Goal: Task Accomplishment & Management: Use online tool/utility

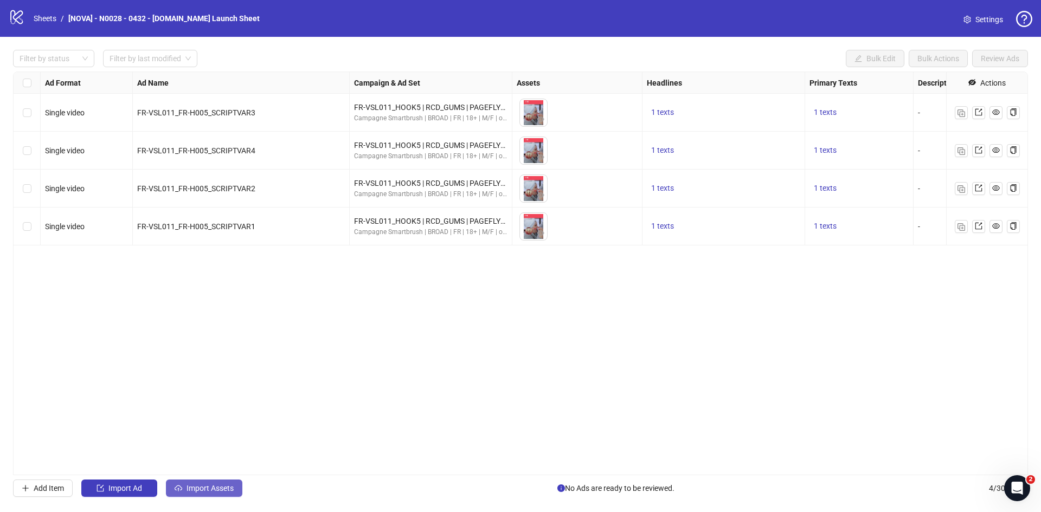
click at [181, 491] on icon "cloud-upload" at bounding box center [179, 489] width 8 height 8
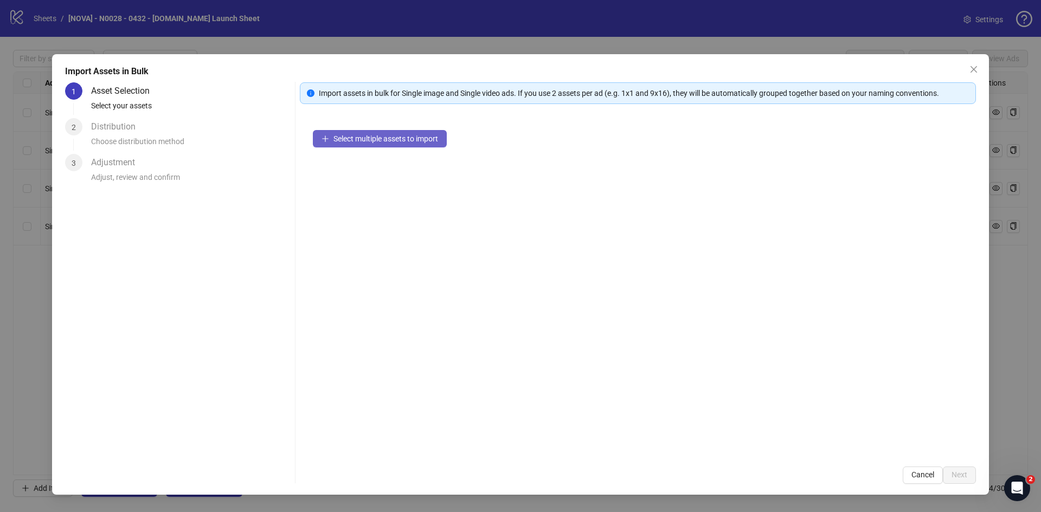
click at [379, 138] on span "Select multiple assets to import" at bounding box center [386, 138] width 105 height 9
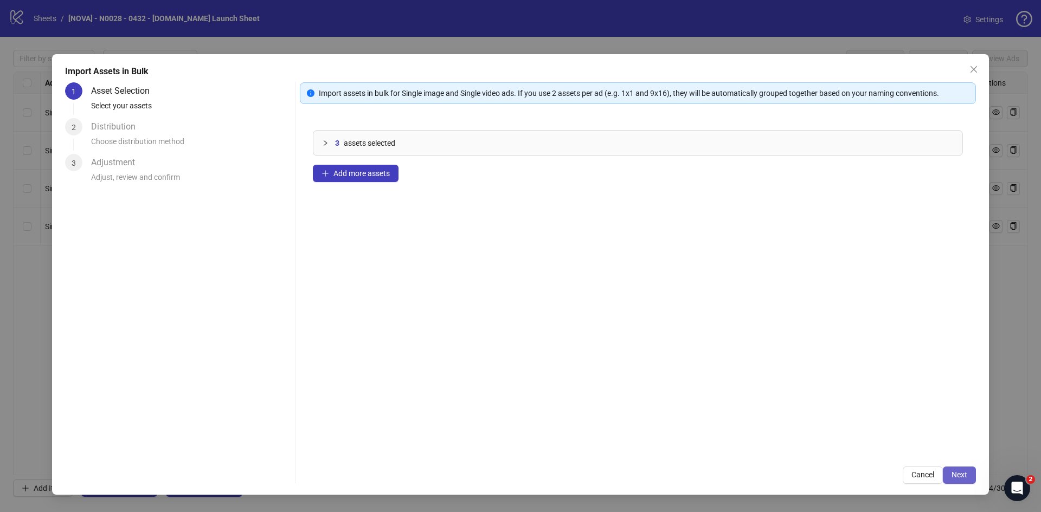
click at [953, 478] on span "Next" at bounding box center [960, 475] width 16 height 9
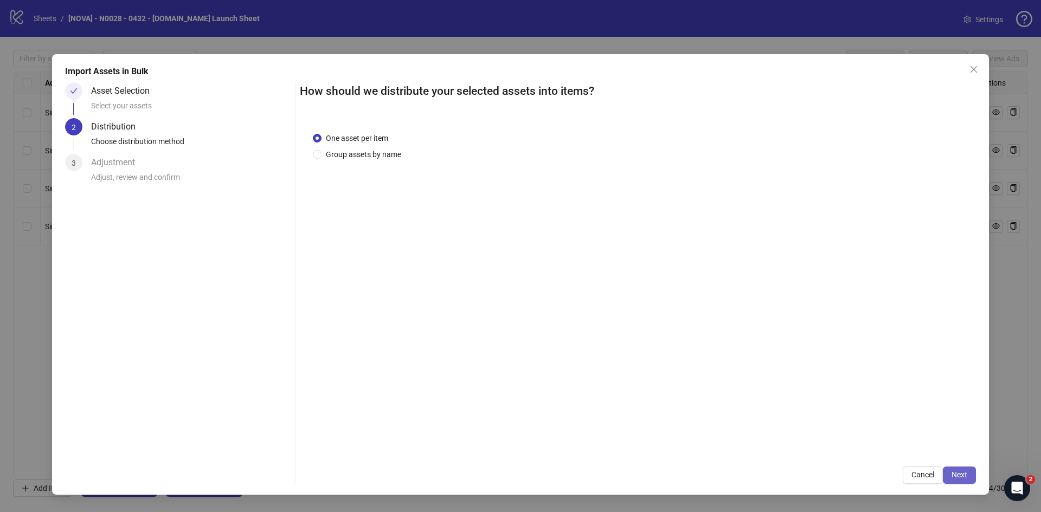
click at [954, 477] on span "Next" at bounding box center [960, 475] width 16 height 9
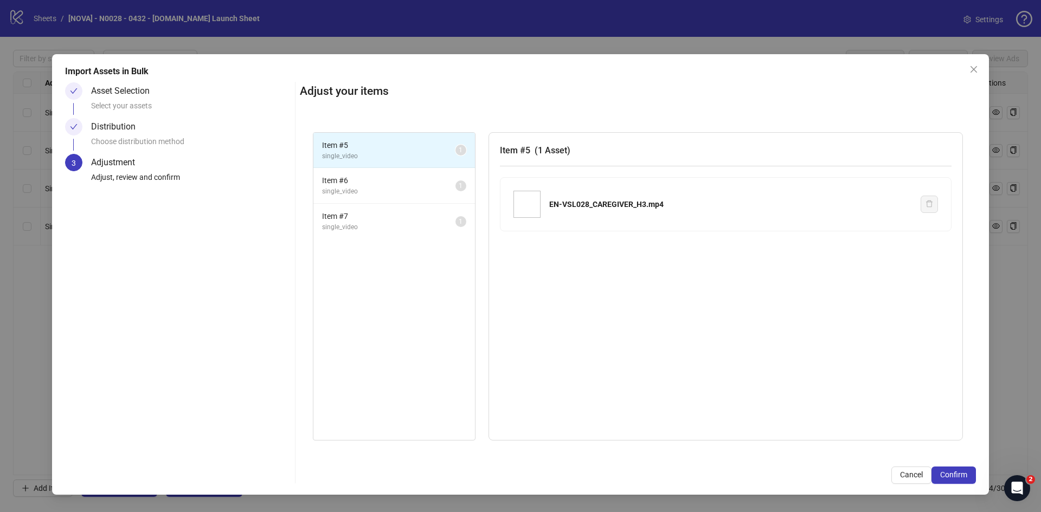
click at [954, 477] on span "Confirm" at bounding box center [953, 475] width 27 height 9
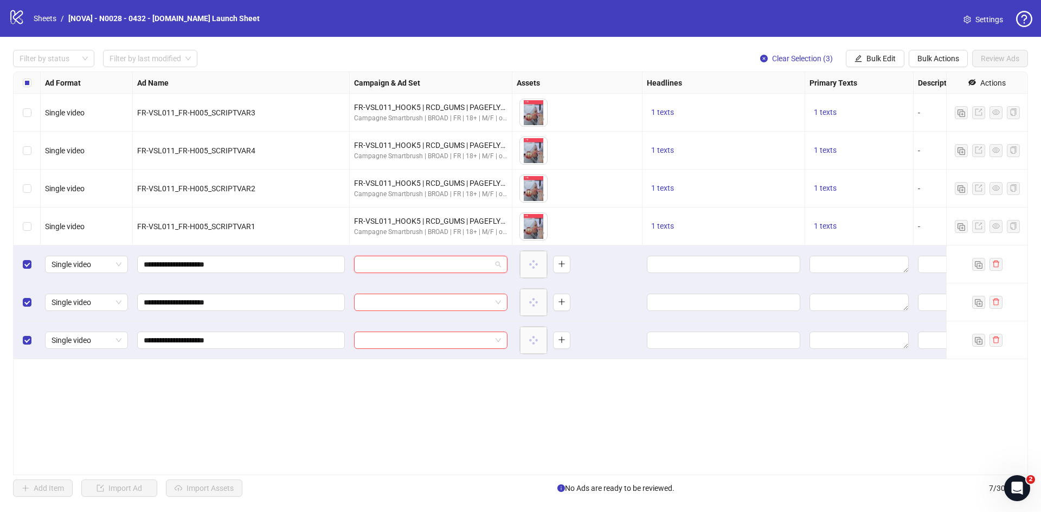
click at [432, 270] on input "search" at bounding box center [426, 265] width 131 height 16
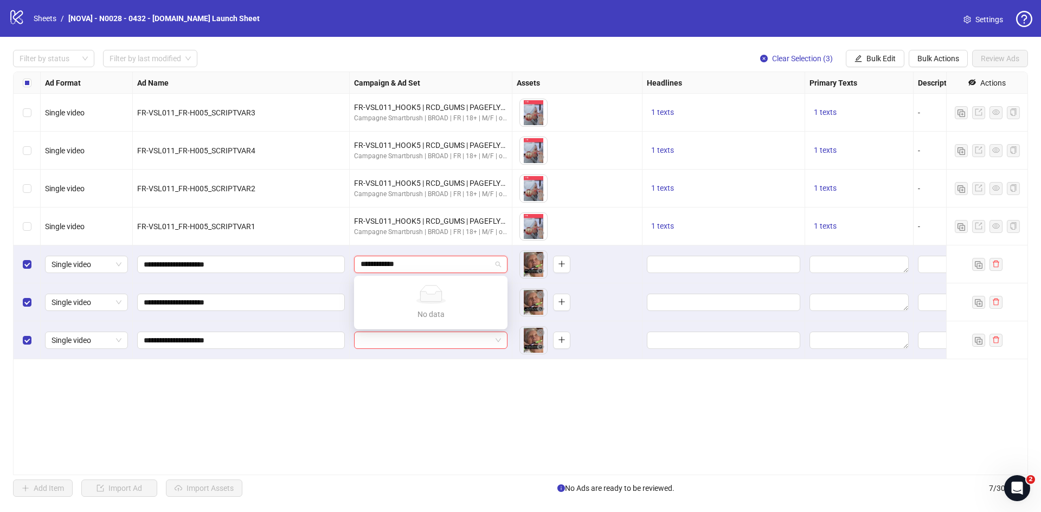
type input "**********"
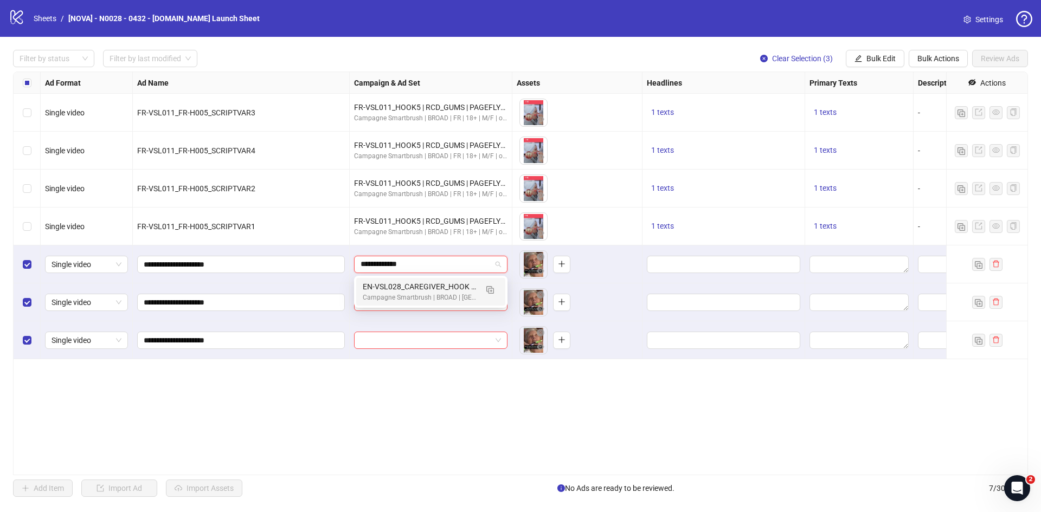
click at [433, 286] on div "EN-VSL028_CAREGIVER_HOOK | ELDERLY | FNL | VSL" at bounding box center [420, 287] width 114 height 12
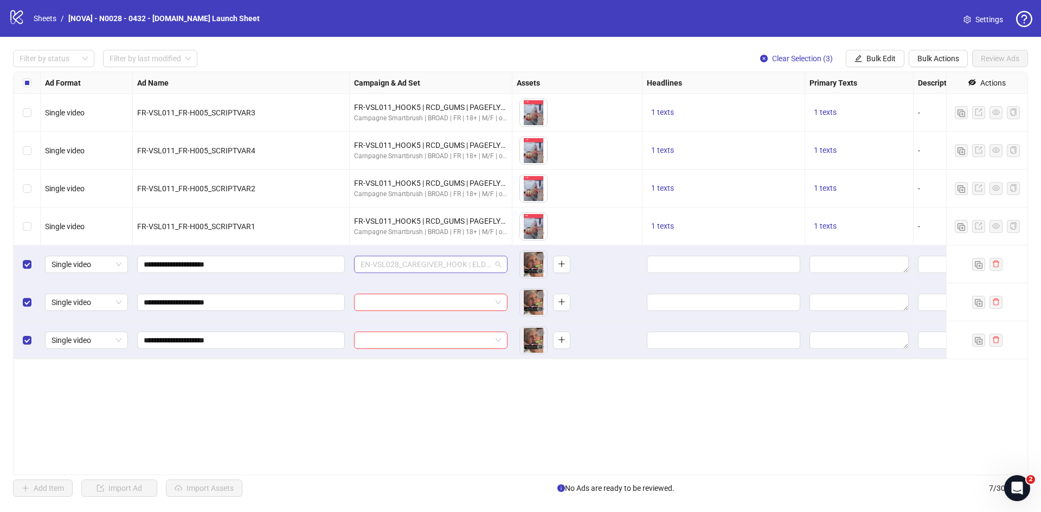
click at [425, 270] on span "EN-VSL028_CAREGIVER_HOOK | ELDERLY | FNL | VSL" at bounding box center [431, 265] width 140 height 16
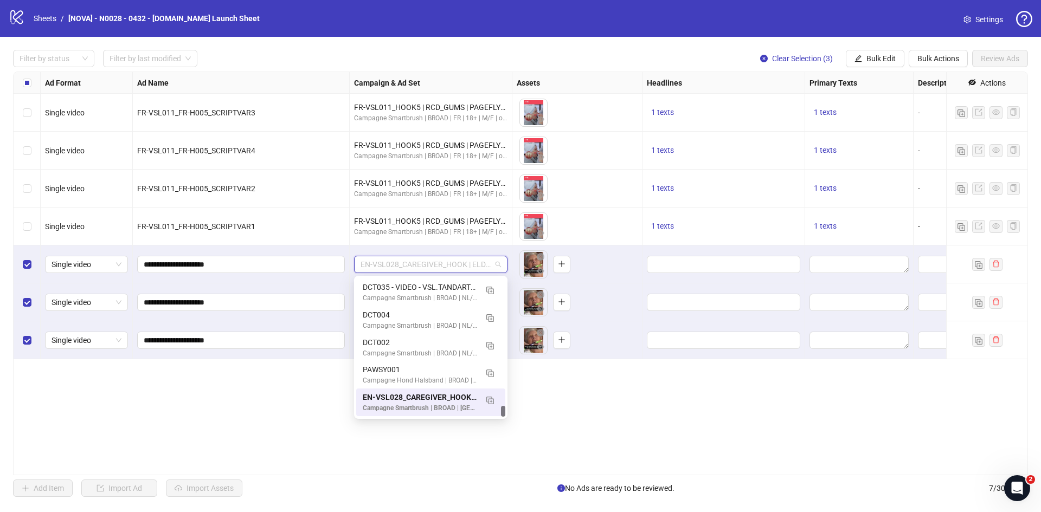
click at [428, 402] on div "EN-VSL028_CAREGIVER_HOOK | ELDERLY | FNL | VSL" at bounding box center [420, 398] width 114 height 12
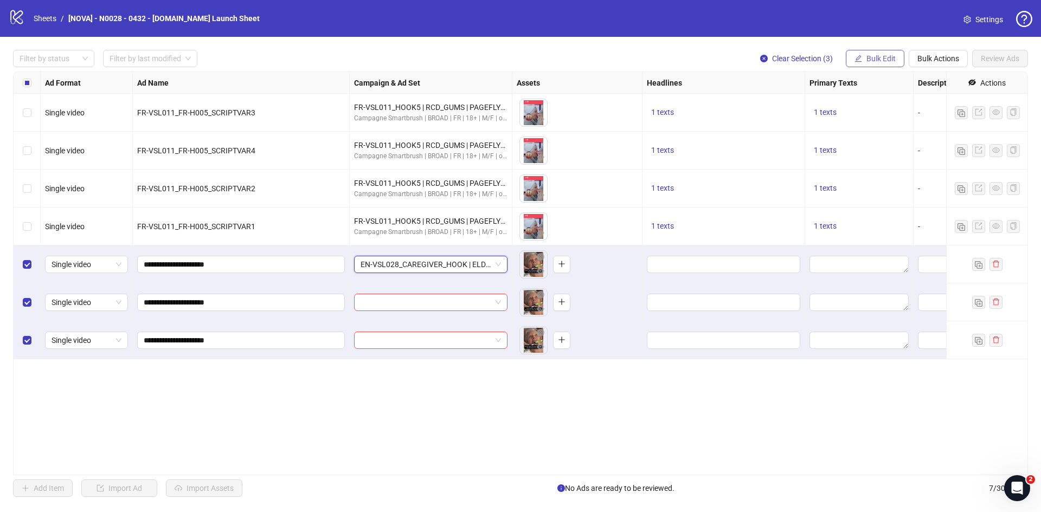
click at [877, 57] on span "Bulk Edit" at bounding box center [881, 58] width 29 height 9
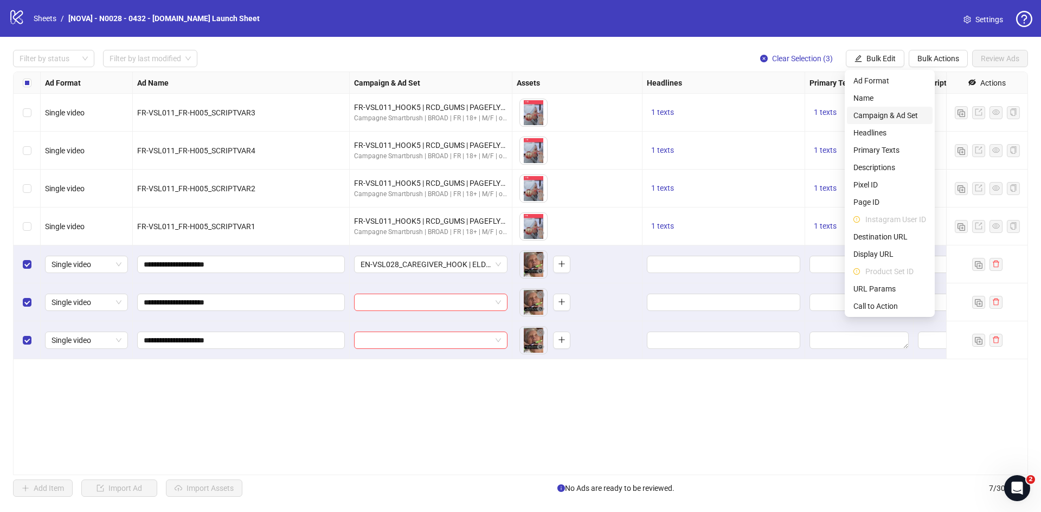
click at [888, 110] on span "Campaign & Ad Set" at bounding box center [890, 116] width 73 height 12
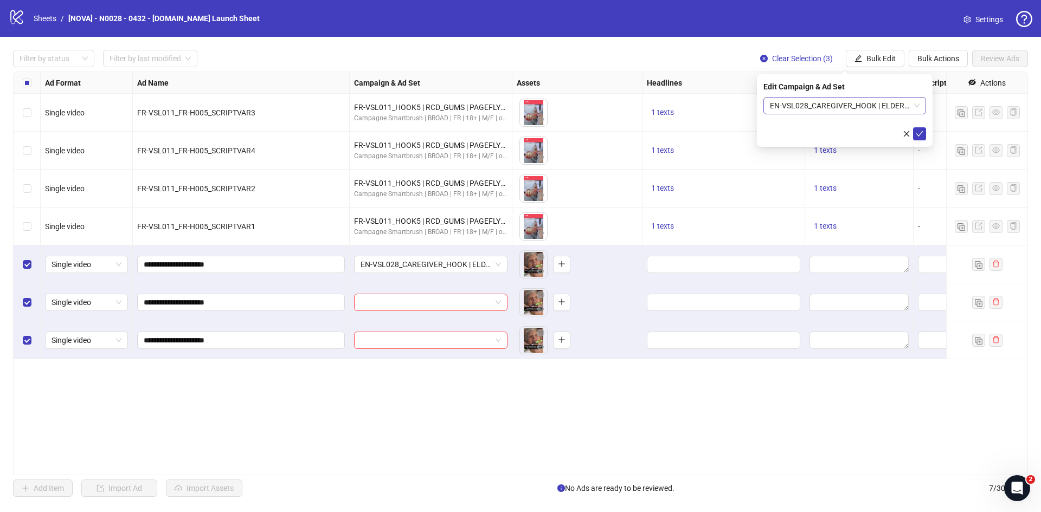
click at [834, 105] on span "EN-VSL028_CAREGIVER_HOOK | ELDERLY | FNL | VSL" at bounding box center [845, 106] width 150 height 16
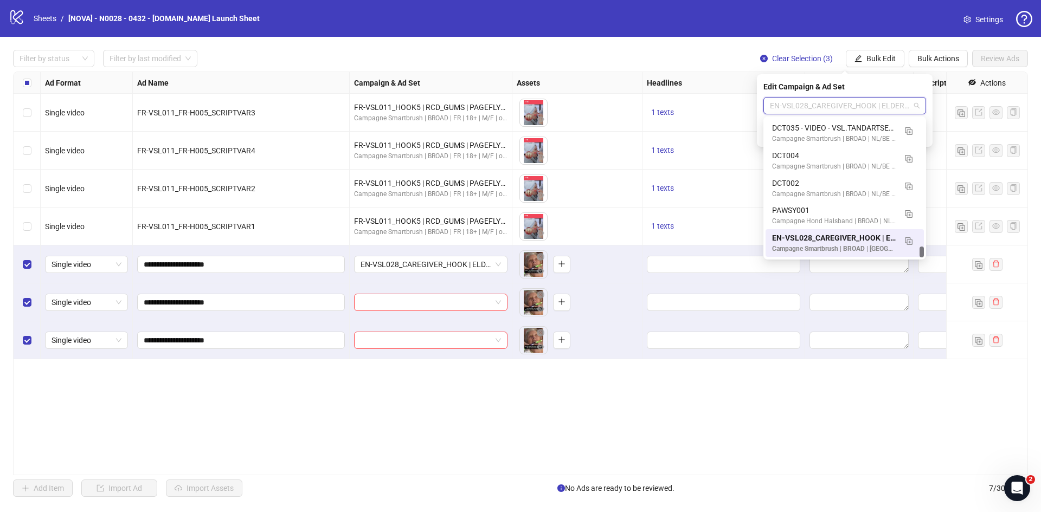
click at [824, 239] on div "EN-VSL028_CAREGIVER_HOOK | ELDERLY | FNL | VSL" at bounding box center [834, 238] width 124 height 12
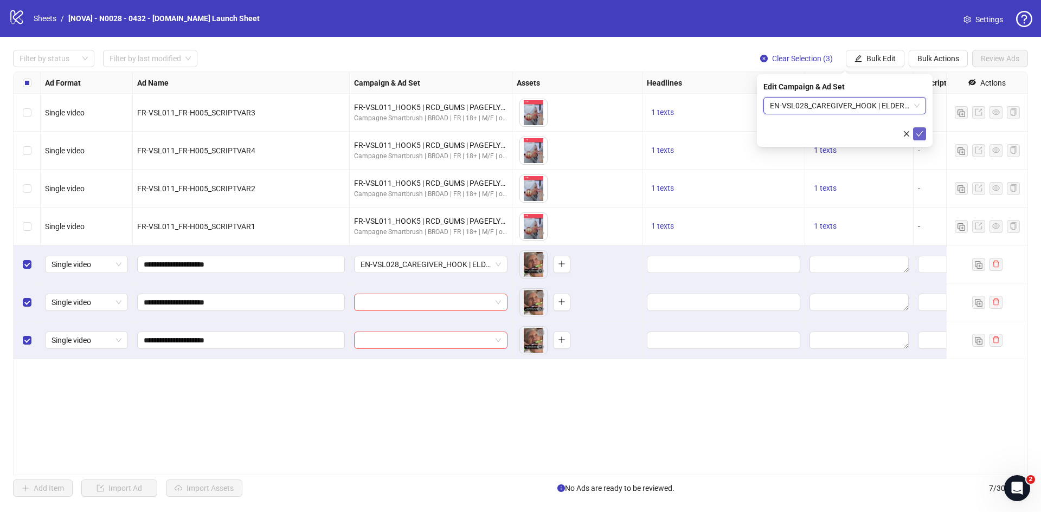
click at [914, 136] on button "submit" at bounding box center [919, 133] width 13 height 13
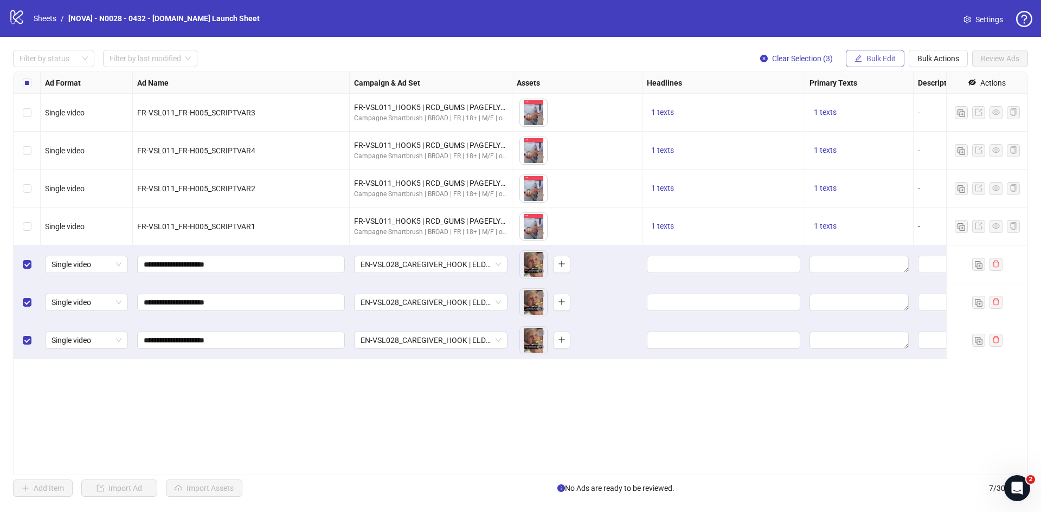
click at [874, 53] on button "Bulk Edit" at bounding box center [875, 58] width 59 height 17
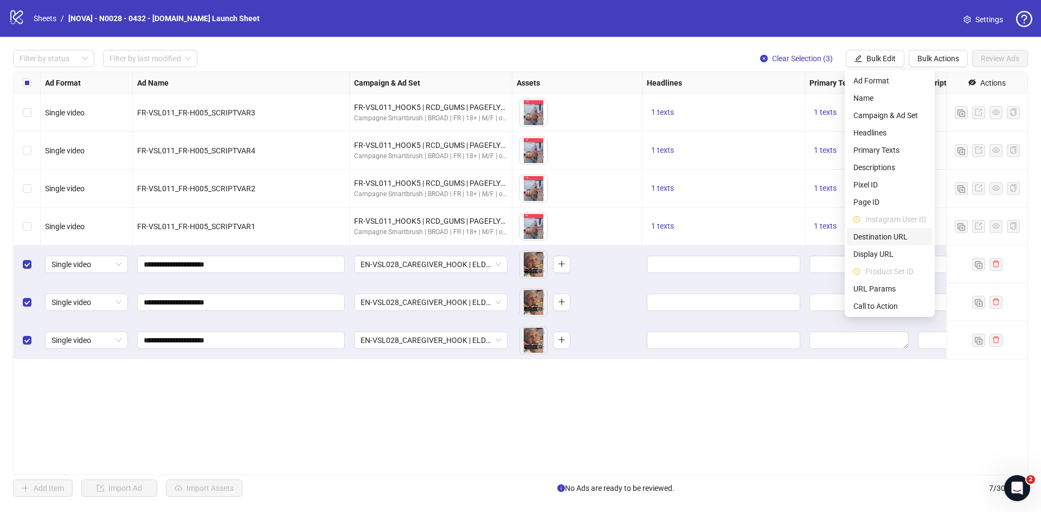
click at [892, 233] on span "Destination URL" at bounding box center [890, 237] width 73 height 12
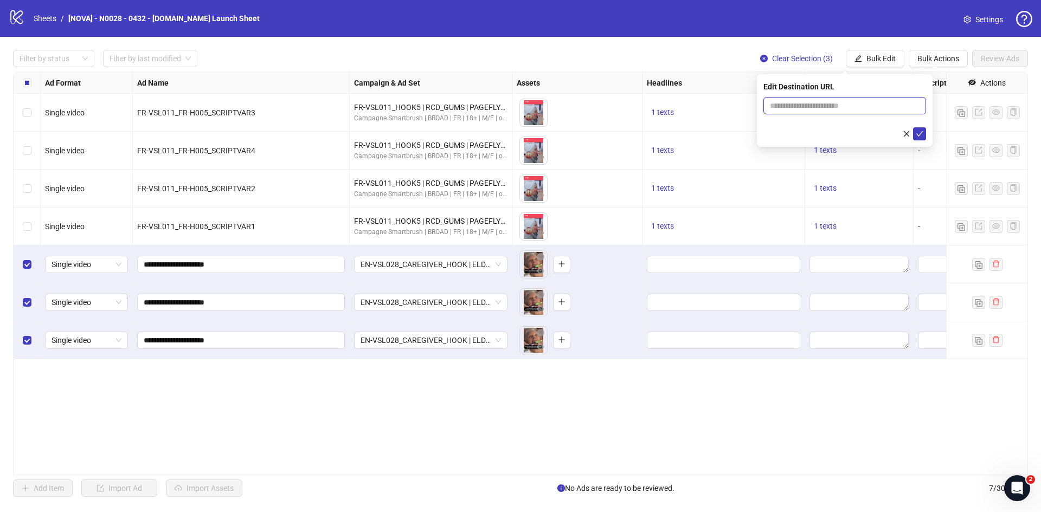
click at [860, 106] on input "text" at bounding box center [840, 106] width 141 height 12
paste input "**********"
type input "**********"
click at [920, 130] on icon "check" at bounding box center [920, 134] width 8 height 8
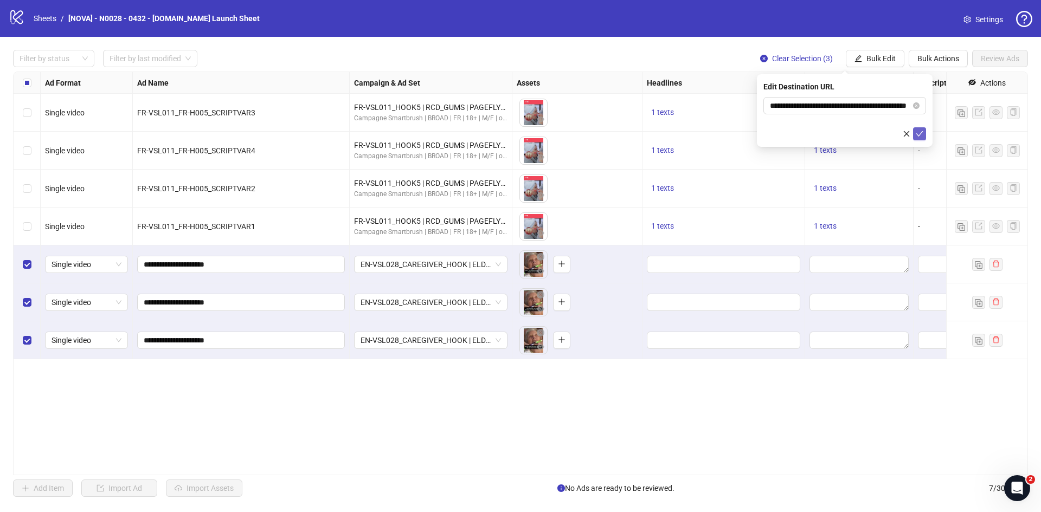
scroll to position [0, 0]
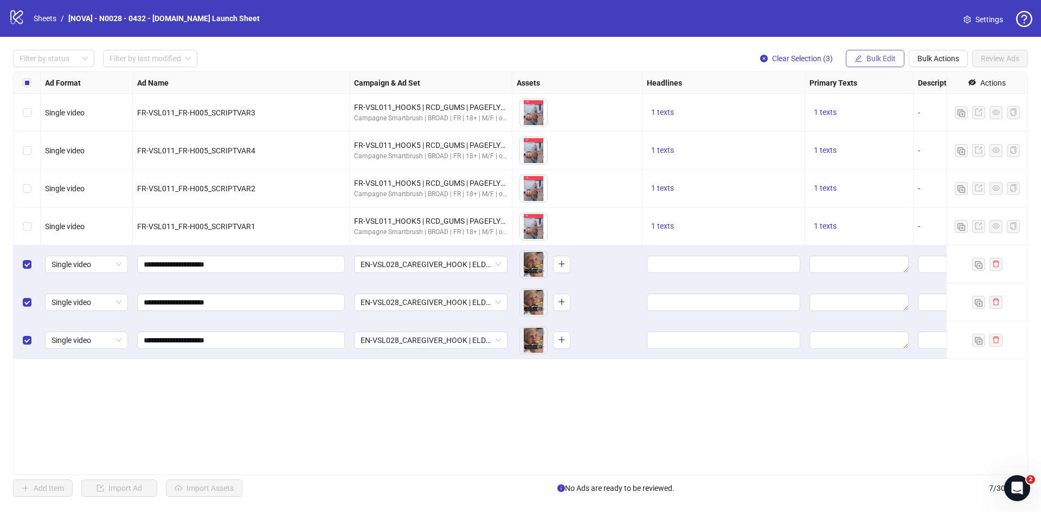
click at [877, 57] on span "Bulk Edit" at bounding box center [881, 58] width 29 height 9
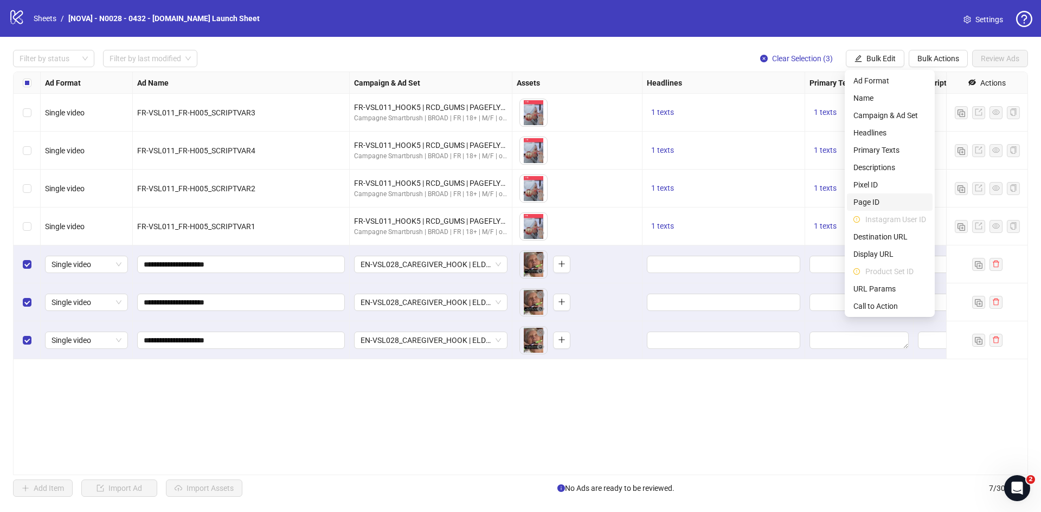
click at [879, 202] on span "Page ID" at bounding box center [890, 202] width 73 height 12
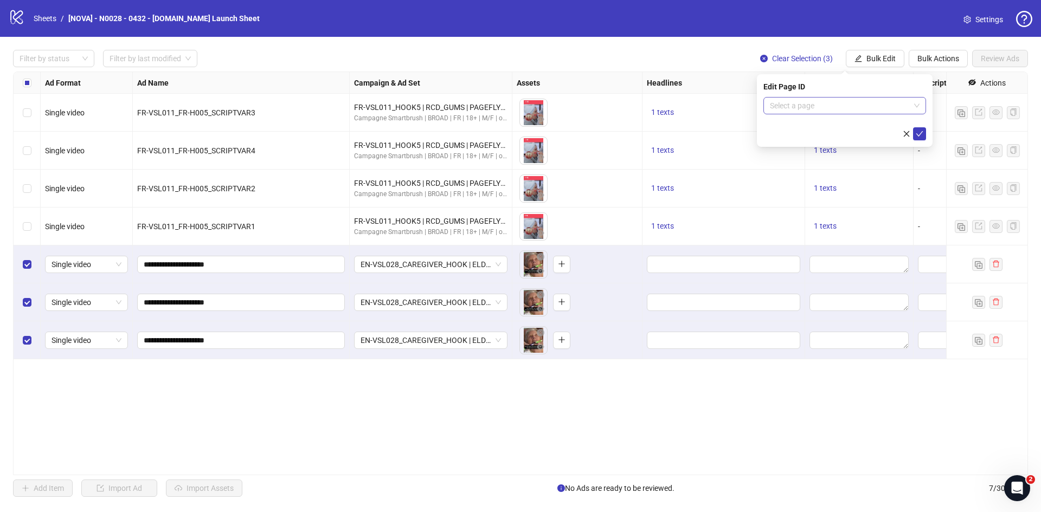
click at [841, 102] on input "search" at bounding box center [840, 106] width 140 height 16
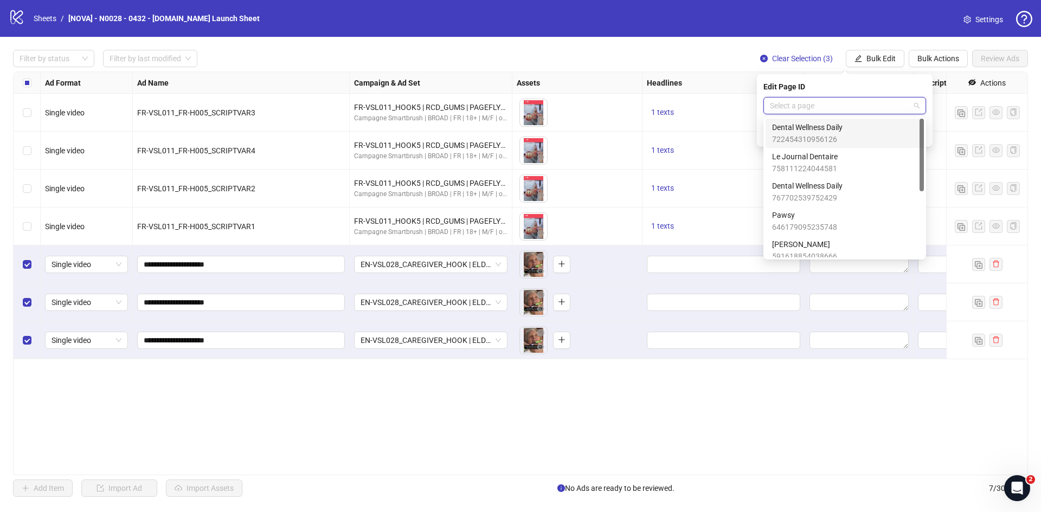
click at [835, 132] on span "Dental Wellness Daily" at bounding box center [807, 127] width 71 height 12
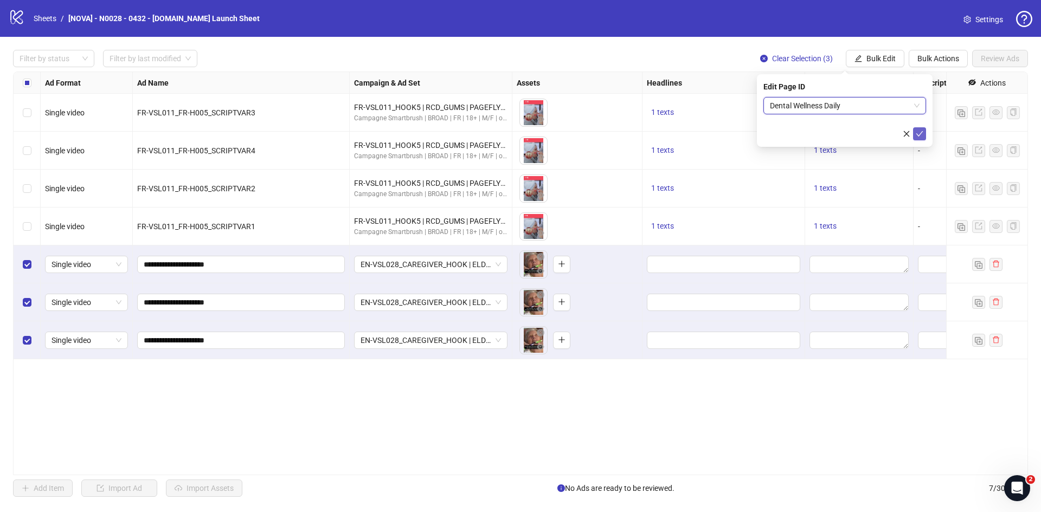
click at [917, 132] on icon "check" at bounding box center [920, 134] width 8 height 8
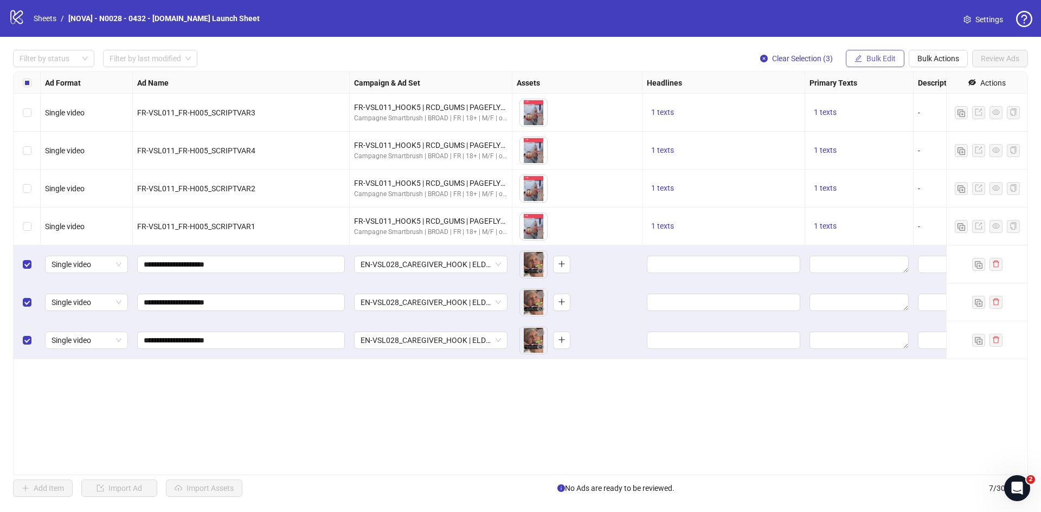
click at [881, 56] on span "Bulk Edit" at bounding box center [881, 58] width 29 height 9
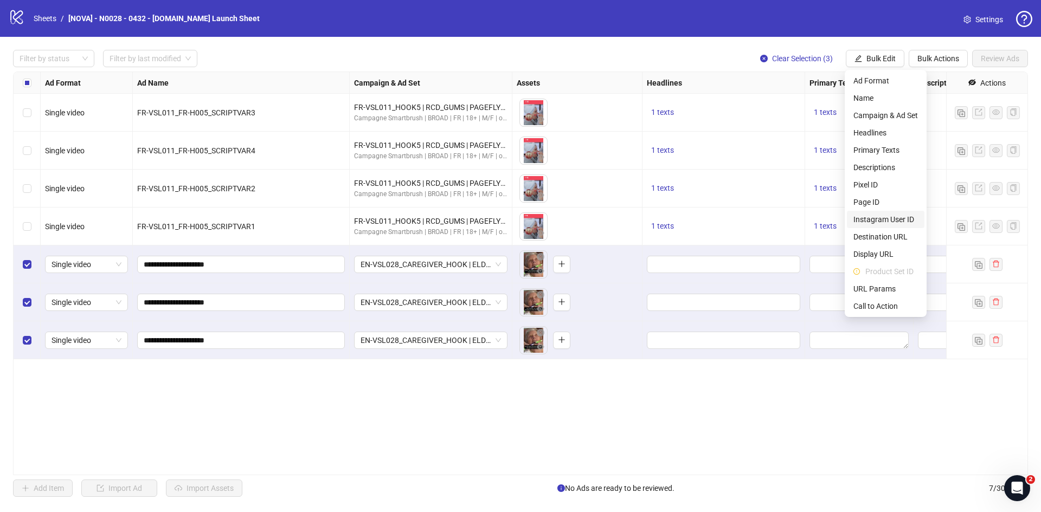
click at [905, 216] on span "Instagram User ID" at bounding box center [886, 220] width 65 height 12
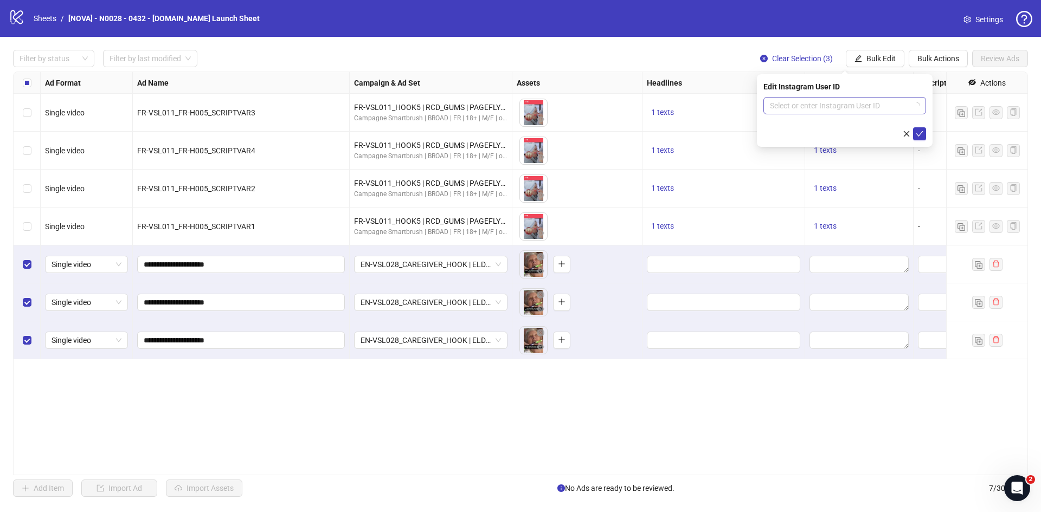
click at [863, 108] on input "search" at bounding box center [840, 106] width 140 height 16
click at [839, 131] on div "Use Facebook Page" at bounding box center [844, 127] width 145 height 12
click at [918, 134] on icon "check" at bounding box center [920, 134] width 8 height 8
click at [885, 55] on span "Bulk Edit" at bounding box center [881, 58] width 29 height 9
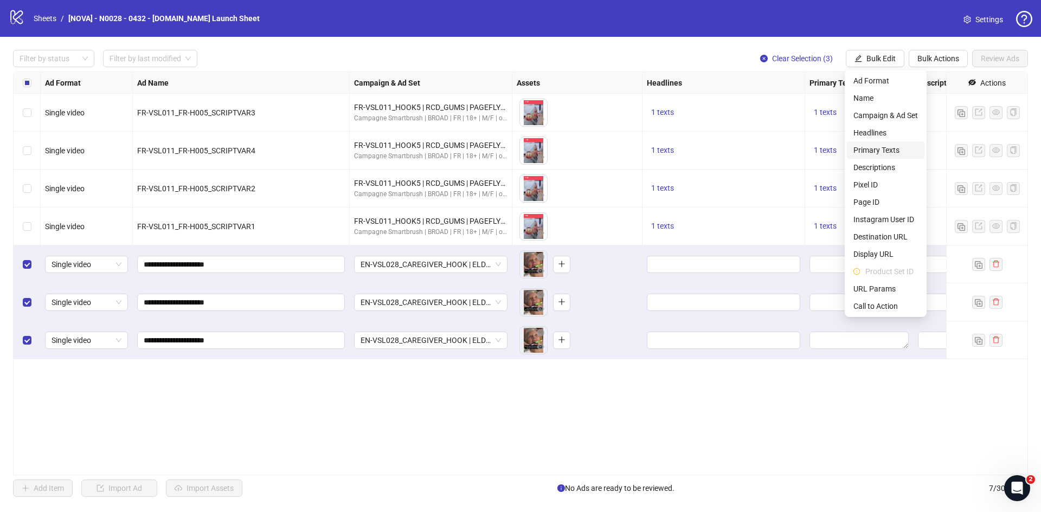
click at [890, 151] on span "Primary Texts" at bounding box center [886, 150] width 65 height 12
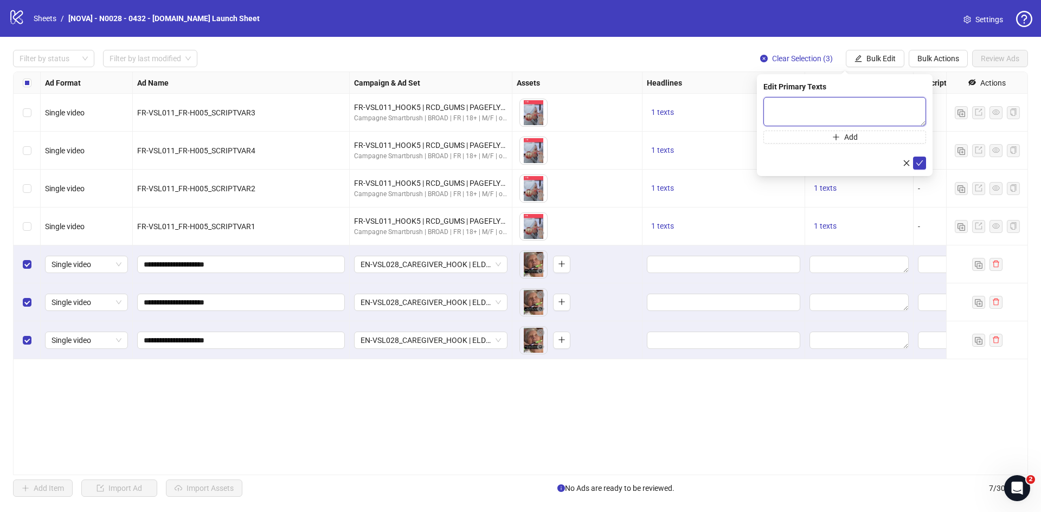
click at [855, 112] on textarea at bounding box center [845, 111] width 163 height 29
paste textarea "**********"
type textarea "**********"
click at [915, 164] on button "submit" at bounding box center [919, 163] width 13 height 13
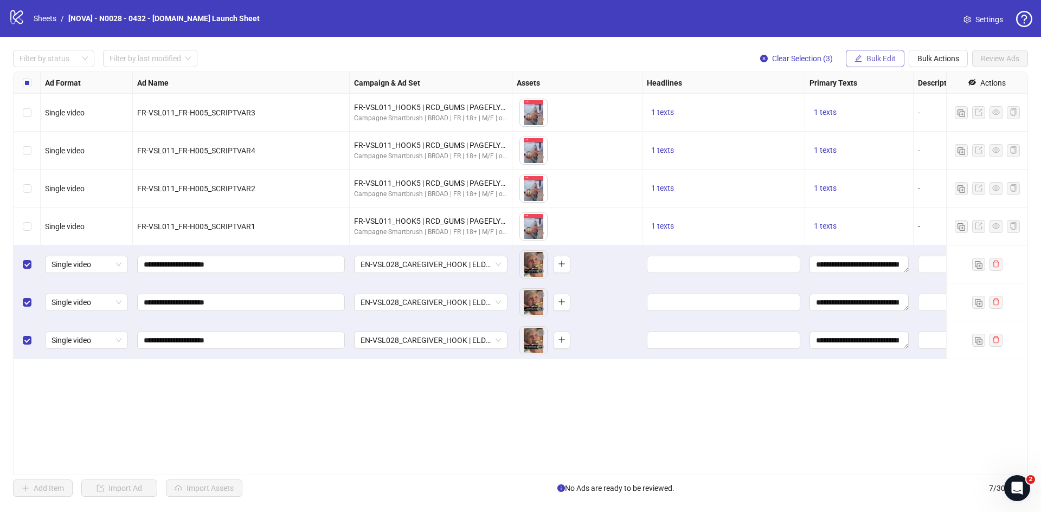
click at [884, 67] on button "Bulk Edit" at bounding box center [875, 58] width 59 height 17
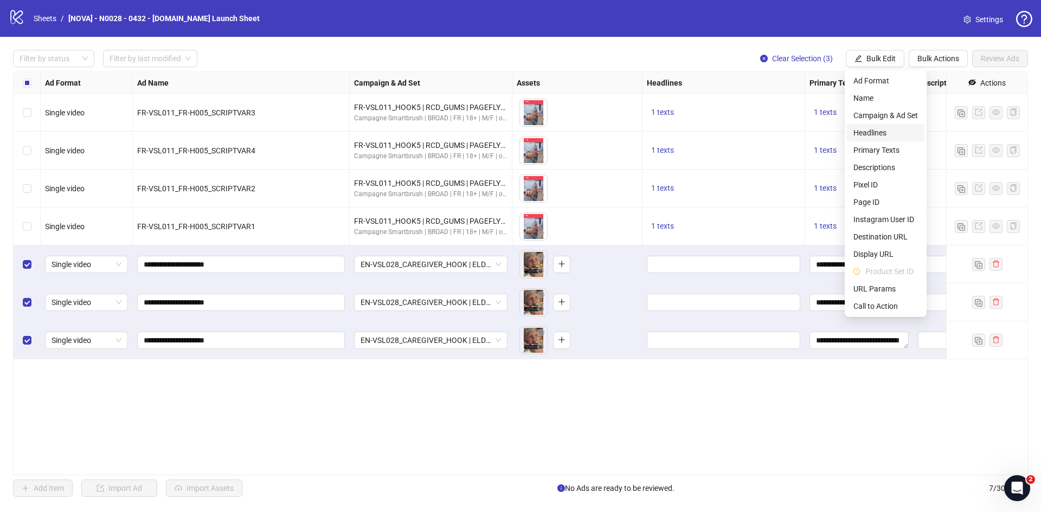
click at [890, 140] on li "Headlines" at bounding box center [886, 132] width 78 height 17
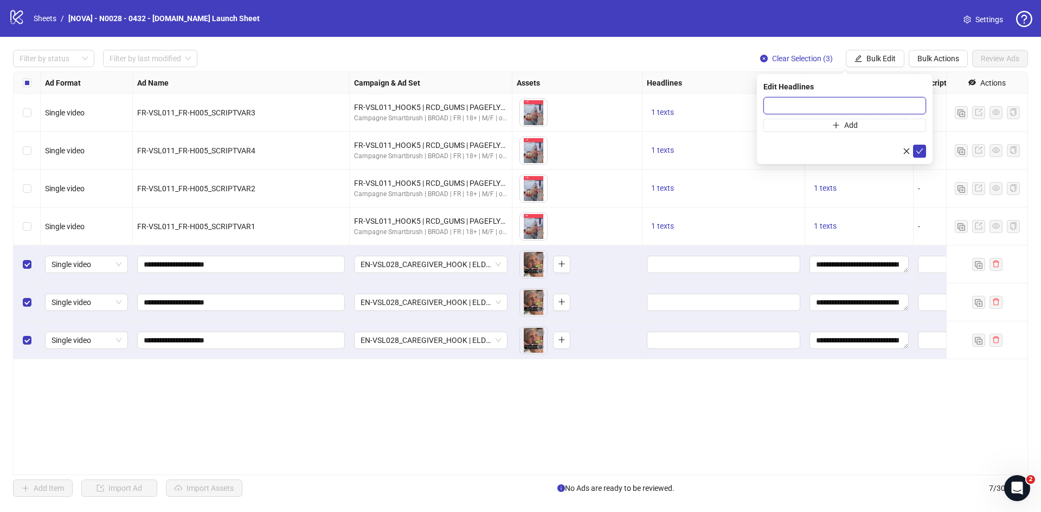
click at [845, 108] on input "text" at bounding box center [845, 105] width 163 height 17
paste input "**********"
type input "**********"
click at [918, 148] on icon "check" at bounding box center [920, 152] width 8 height 8
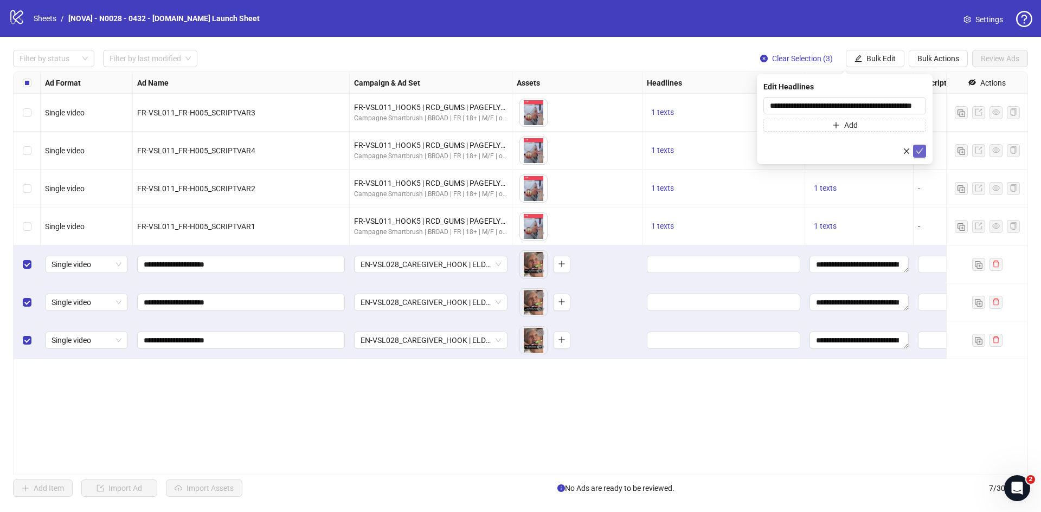
scroll to position [0, 0]
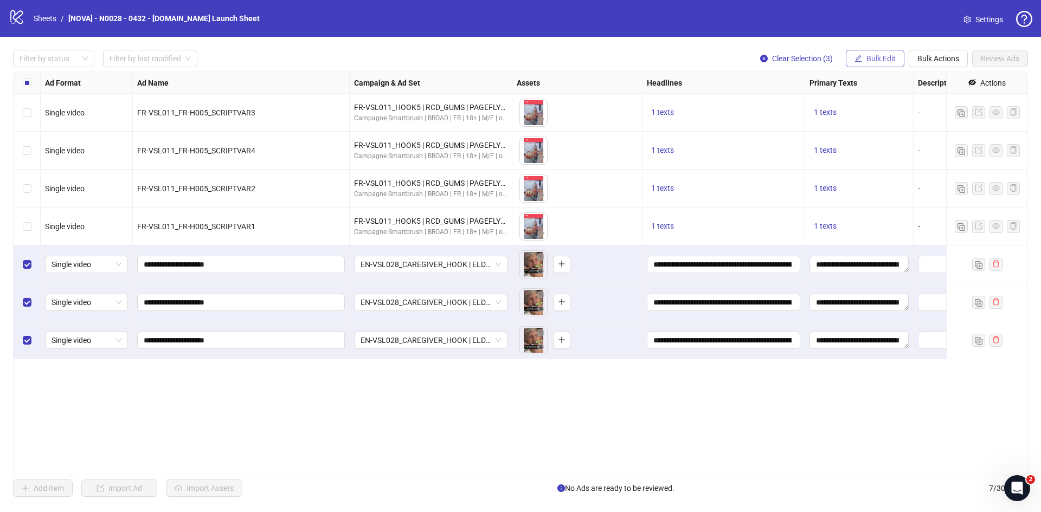
click at [880, 57] on span "Bulk Edit" at bounding box center [881, 58] width 29 height 9
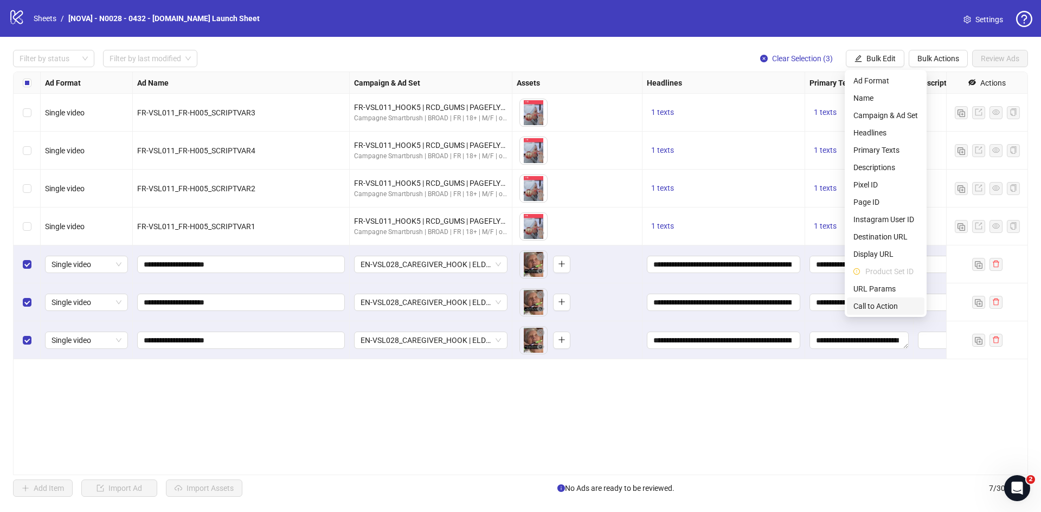
click at [882, 300] on span "Call to Action" at bounding box center [886, 306] width 65 height 12
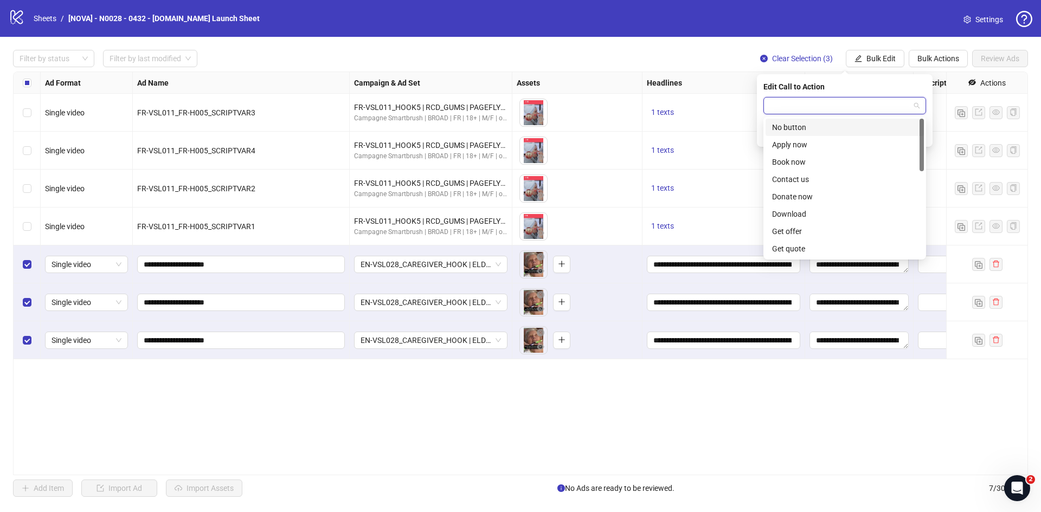
click at [858, 99] on input "search" at bounding box center [840, 106] width 140 height 16
type input "****"
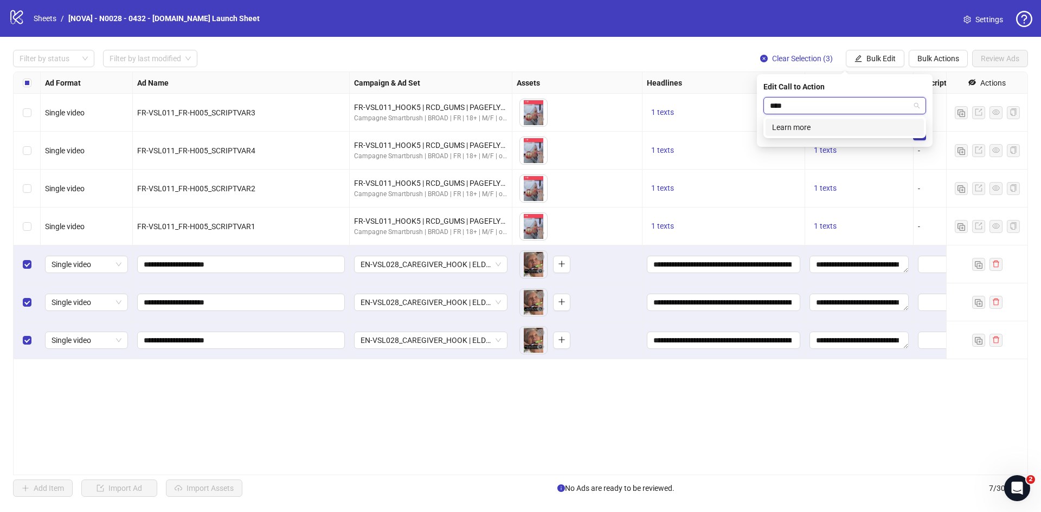
click at [813, 128] on div "Learn more" at bounding box center [844, 127] width 145 height 12
click at [919, 140] on div "Edit Call to Action Learn more Learn more" at bounding box center [845, 110] width 176 height 73
click at [918, 132] on icon "check" at bounding box center [920, 134] width 8 height 8
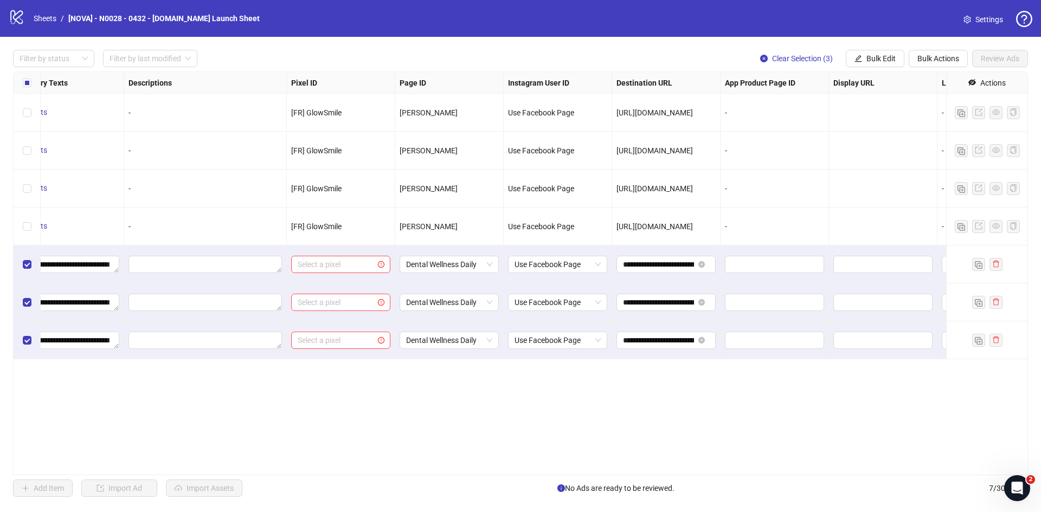
scroll to position [0, 791]
click at [884, 61] on span "Bulk Edit" at bounding box center [881, 58] width 29 height 9
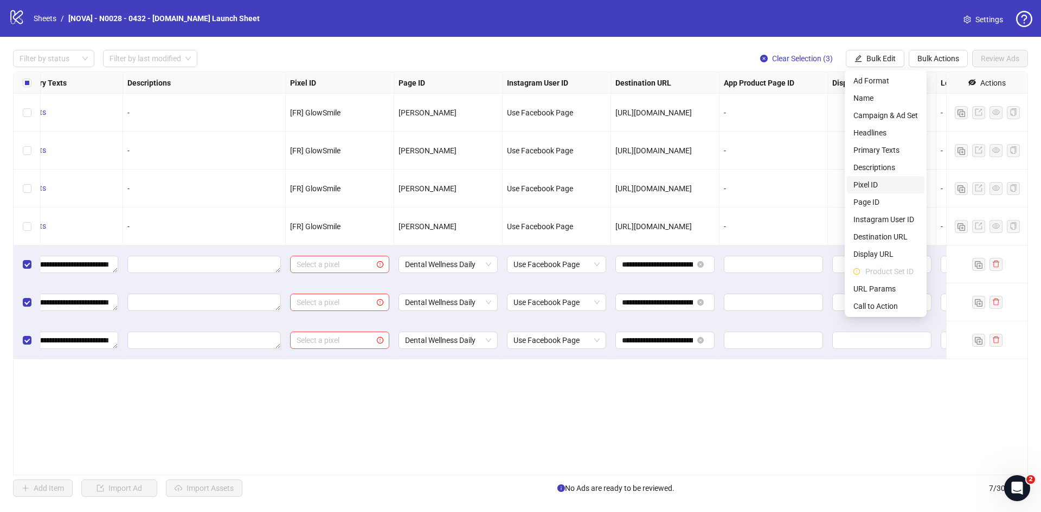
click at [882, 187] on span "Pixel ID" at bounding box center [886, 185] width 65 height 12
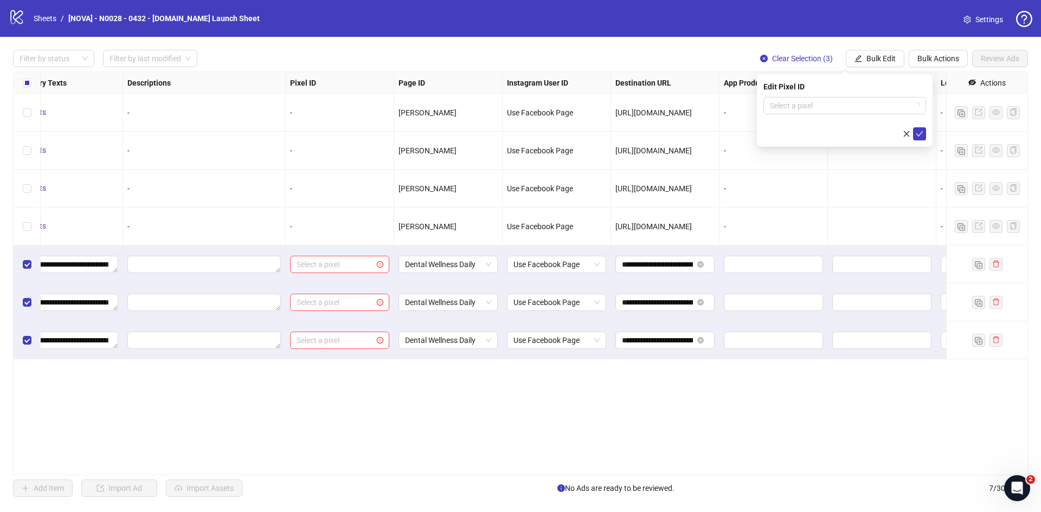
click at [869, 94] on div "Edit Pixel ID Select a pixel" at bounding box center [845, 110] width 176 height 73
click at [868, 97] on div "Edit Pixel ID Select a pixel" at bounding box center [845, 110] width 176 height 73
click at [862, 104] on input "search" at bounding box center [840, 106] width 140 height 16
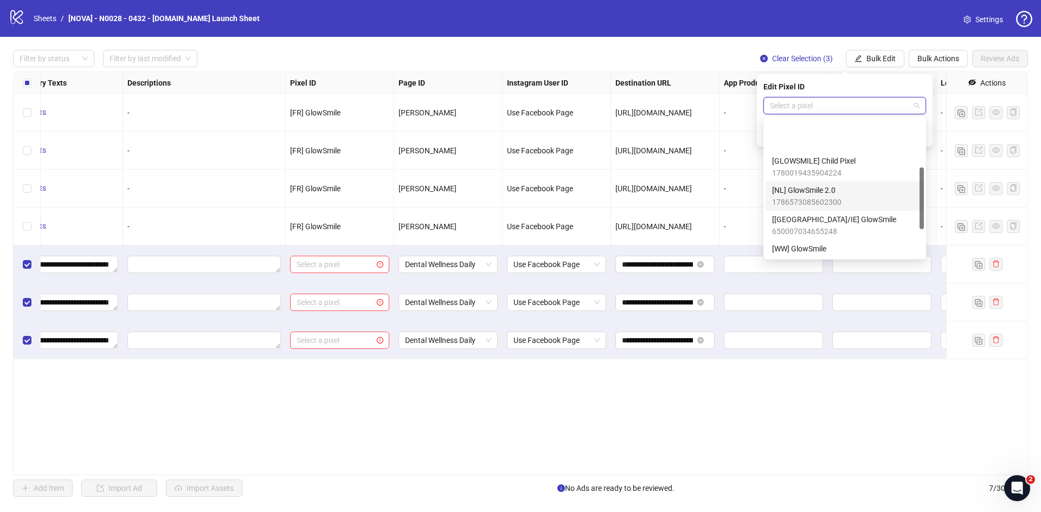
scroll to position [108, 0]
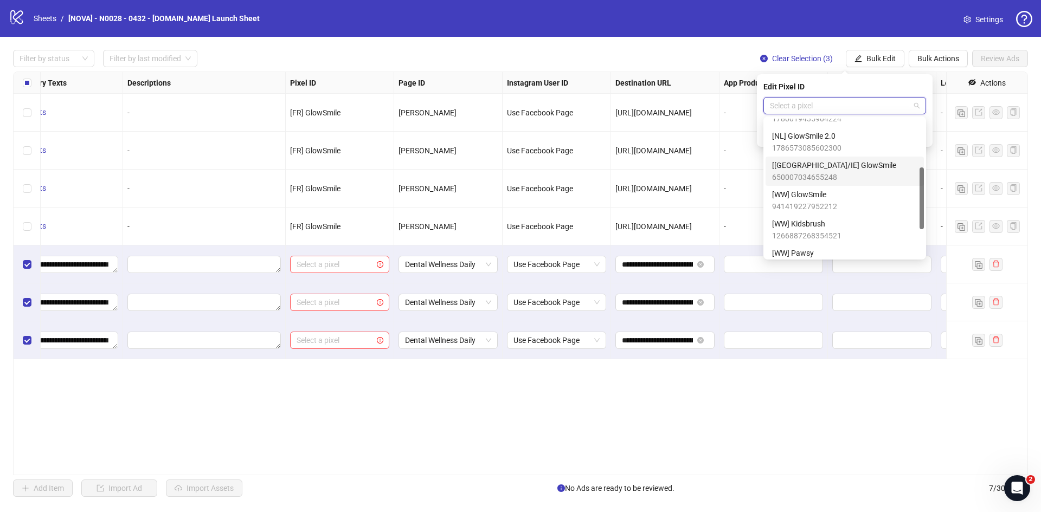
click at [816, 174] on span "650007034655248" at bounding box center [834, 177] width 124 height 12
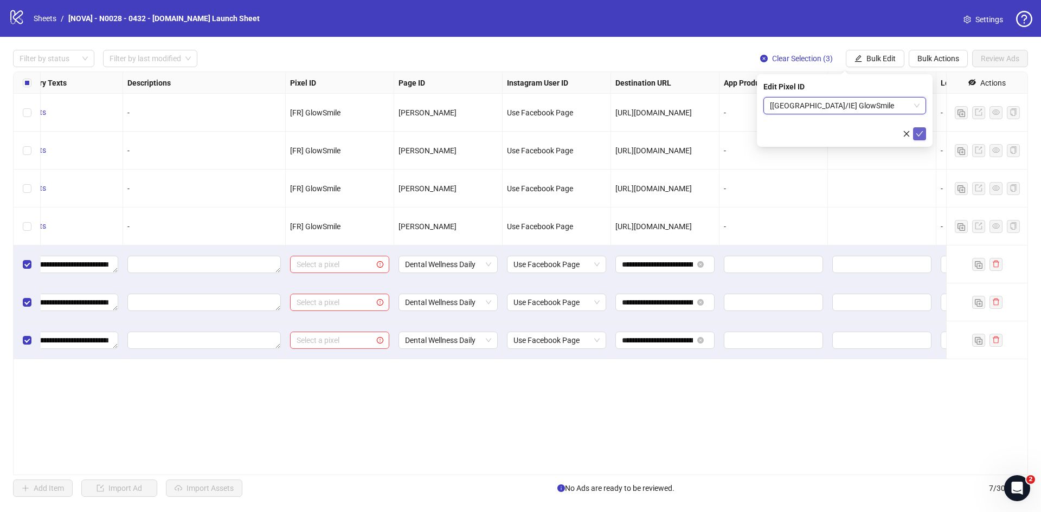
click at [918, 134] on icon "check" at bounding box center [920, 133] width 7 height 5
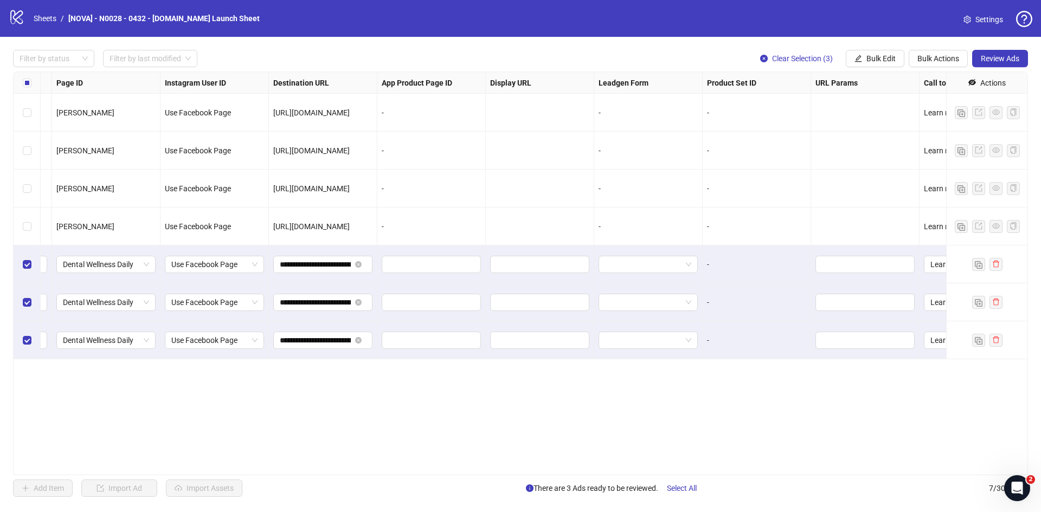
scroll to position [0, 1193]
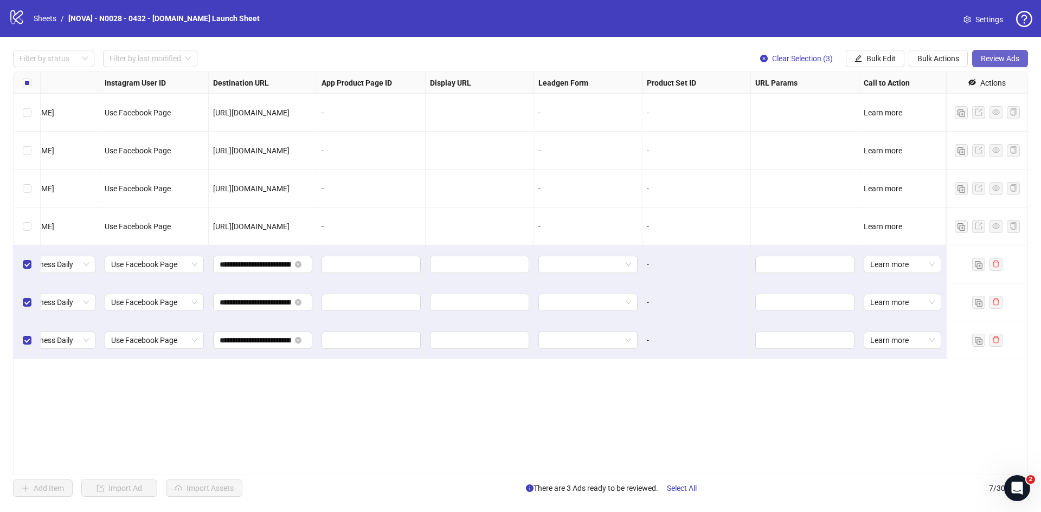
click at [1006, 59] on span "Review Ads" at bounding box center [1000, 58] width 39 height 9
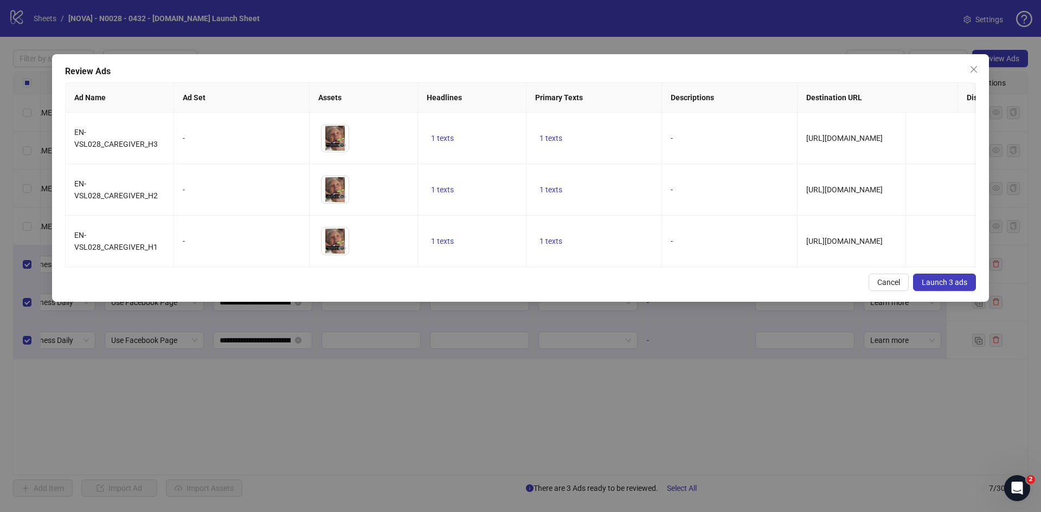
click at [943, 287] on span "Launch 3 ads" at bounding box center [945, 282] width 46 height 9
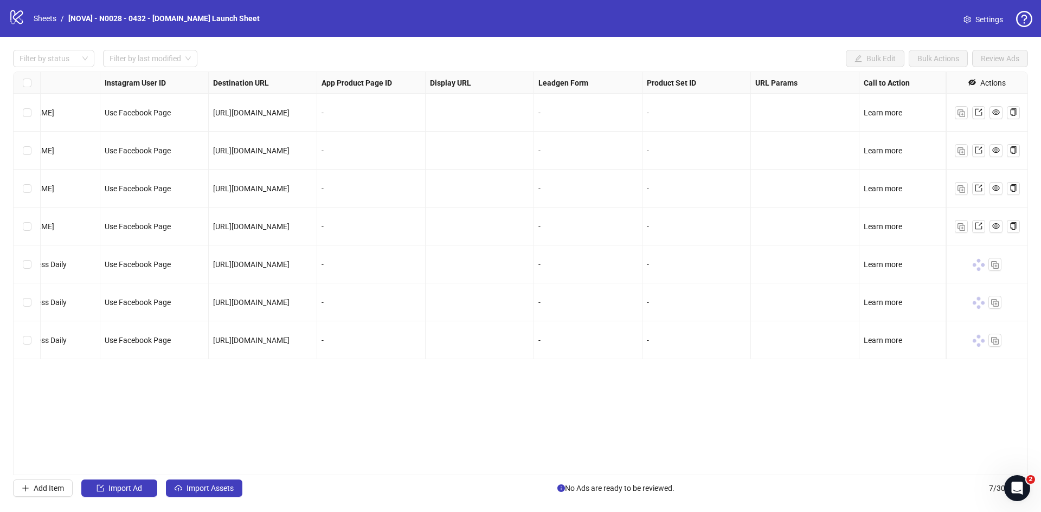
click at [251, 338] on span "[URL][DOMAIN_NAME]" at bounding box center [251, 340] width 76 height 9
copy span "[URL][DOMAIN_NAME]"
click at [467, 345] on div at bounding box center [480, 341] width 108 height 38
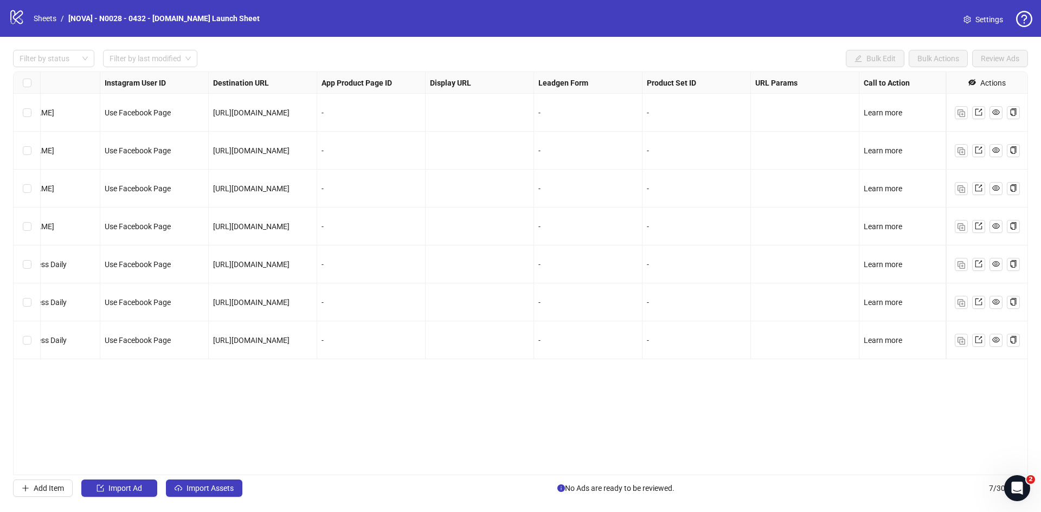
click at [191, 479] on div "Filter by status Filter by last modified Bulk Edit Bulk Actions Review Ads Ad F…" at bounding box center [520, 273] width 1041 height 473
click at [191, 485] on span "Import Assets" at bounding box center [210, 488] width 47 height 9
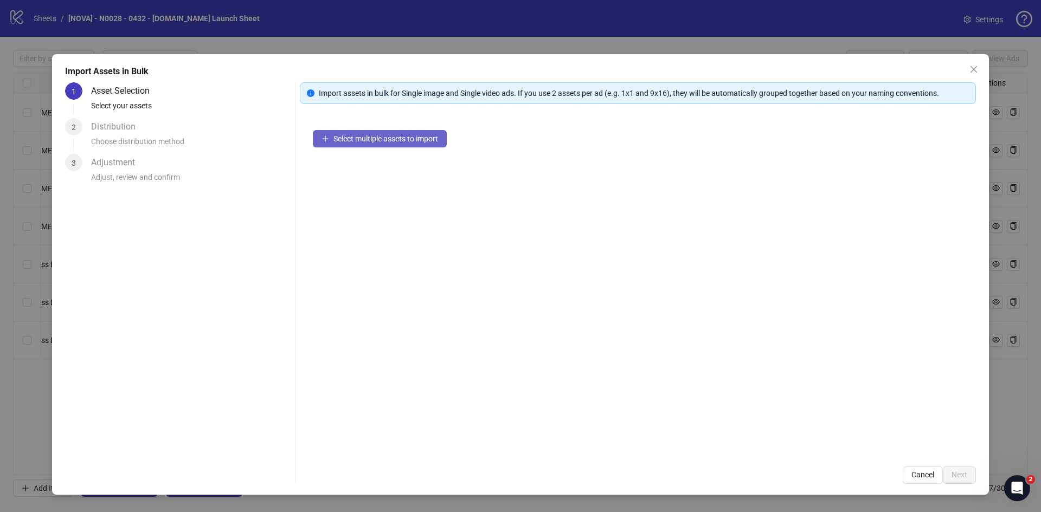
click at [360, 143] on span "Select multiple assets to import" at bounding box center [386, 138] width 105 height 9
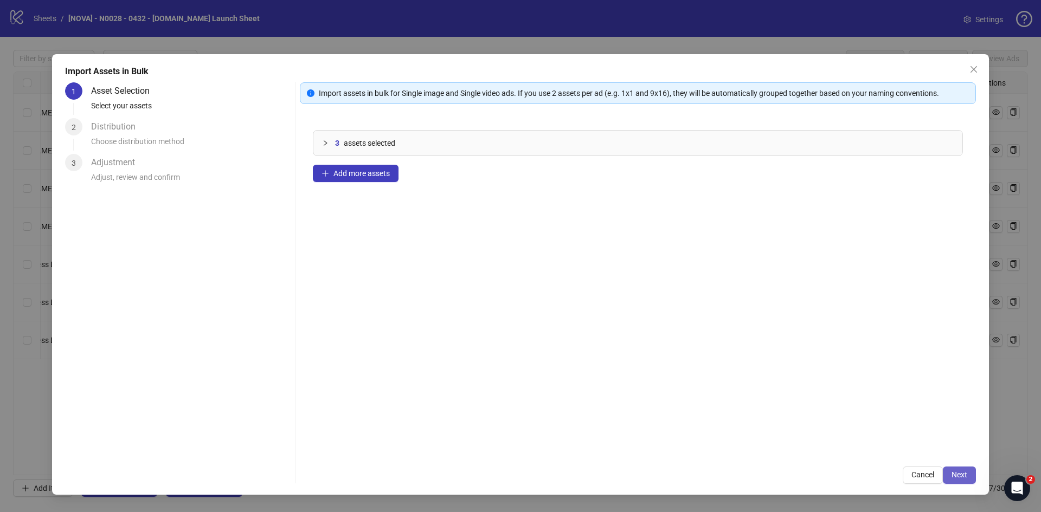
click at [953, 471] on span "Next" at bounding box center [960, 475] width 16 height 9
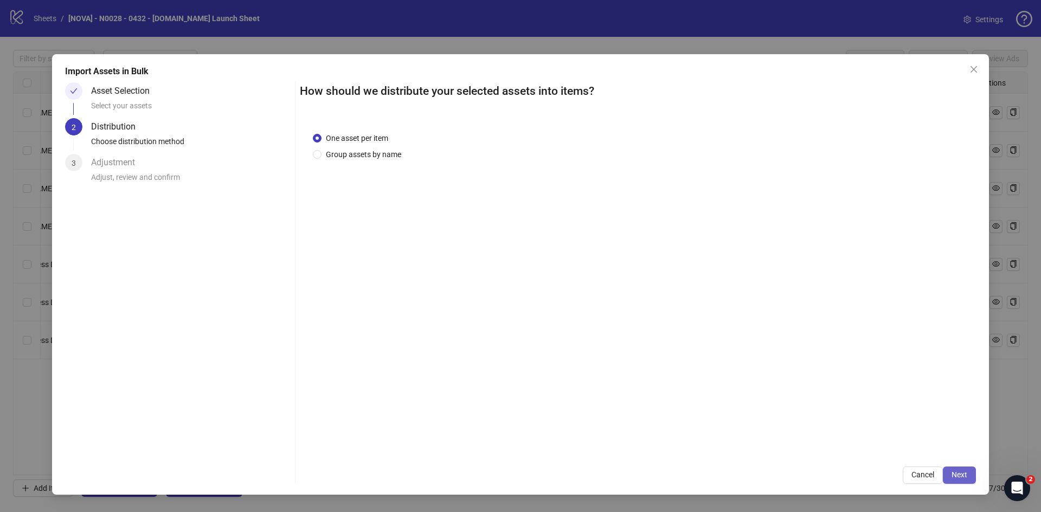
click at [955, 475] on span "Next" at bounding box center [960, 475] width 16 height 9
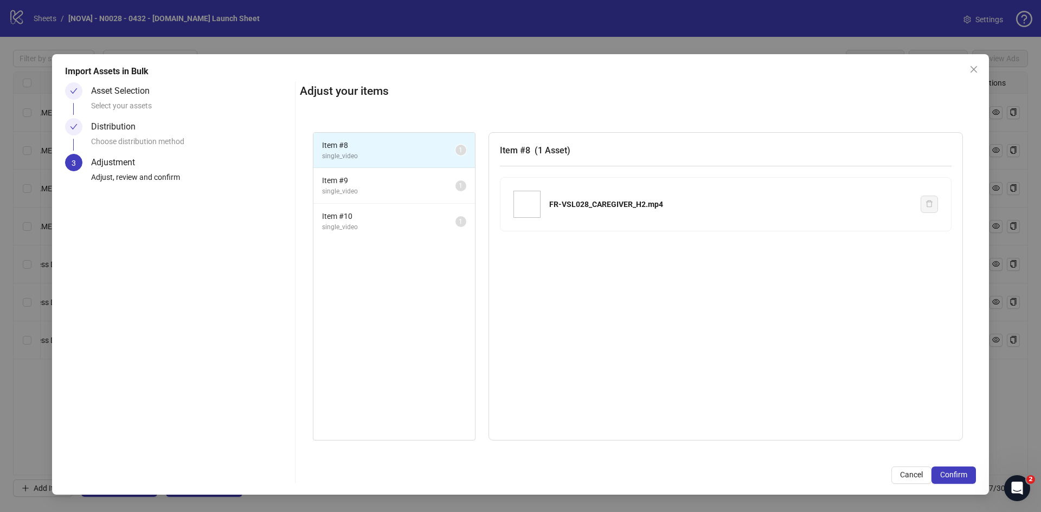
click at [955, 475] on span "Confirm" at bounding box center [953, 475] width 27 height 9
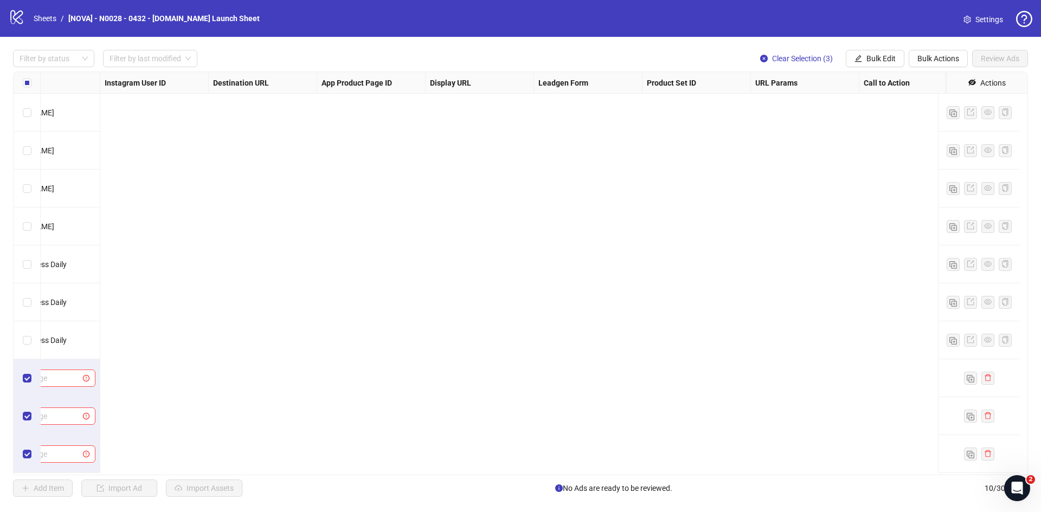
scroll to position [7, 0]
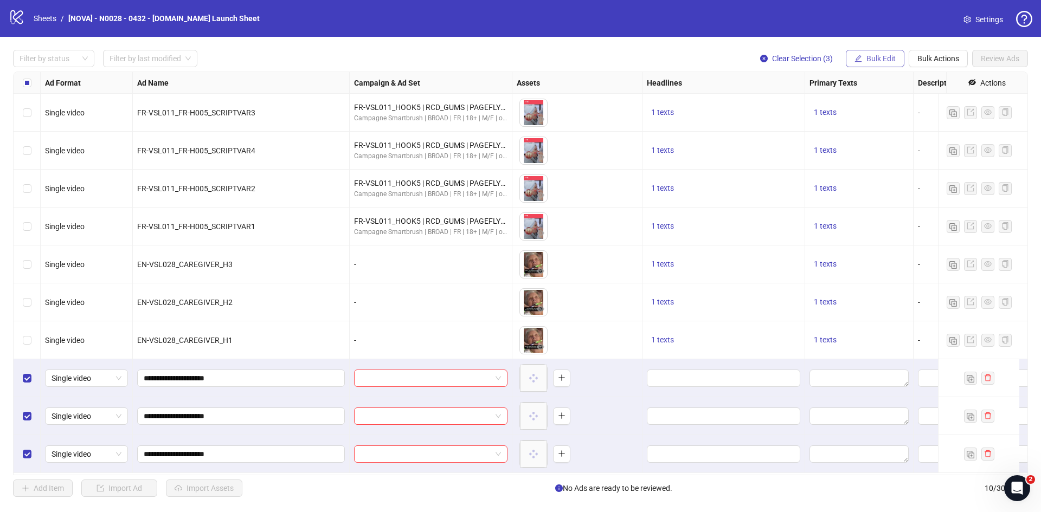
click at [888, 60] on span "Bulk Edit" at bounding box center [881, 58] width 29 height 9
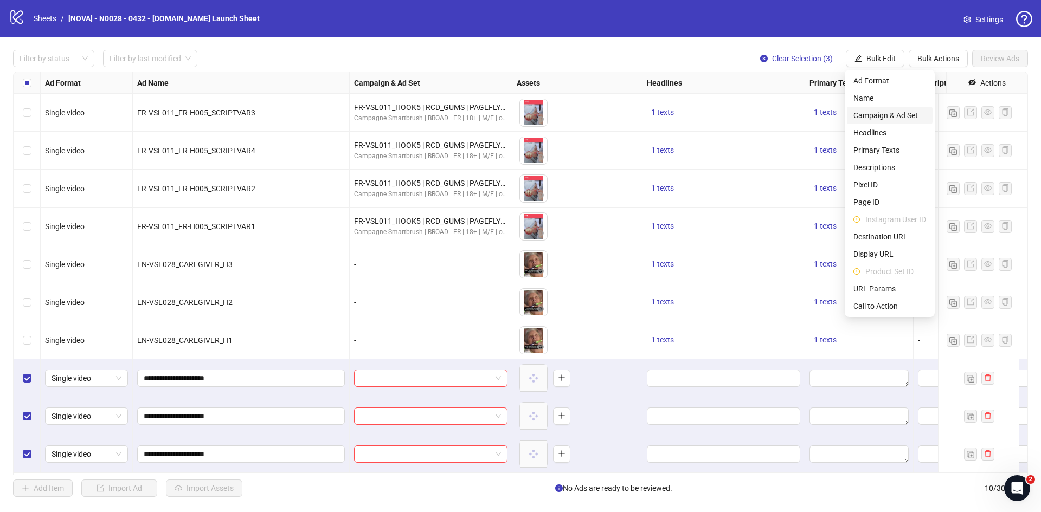
click at [880, 112] on span "Campaign & Ad Set" at bounding box center [890, 116] width 73 height 12
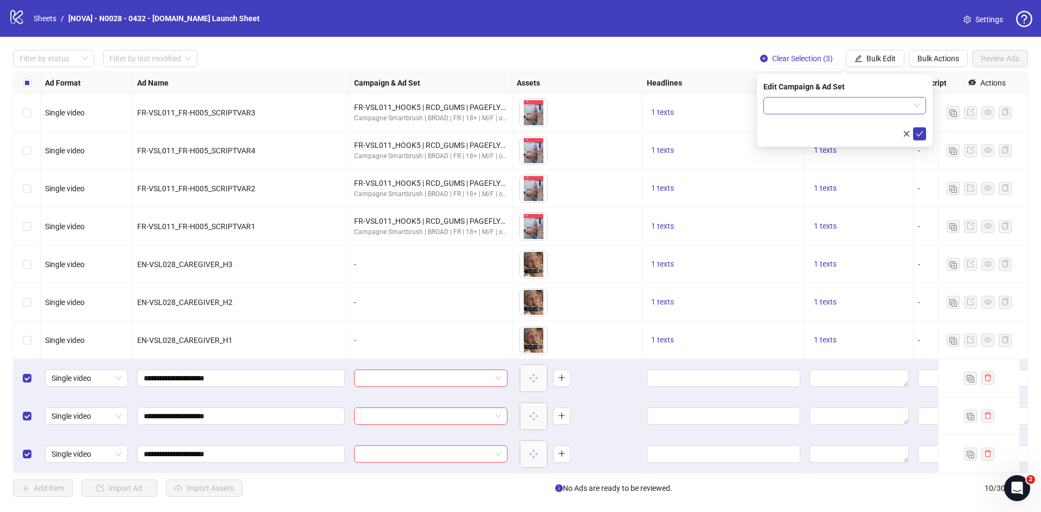
click at [843, 108] on input "search" at bounding box center [840, 106] width 140 height 16
paste input "**********"
paste input "search"
type input "**********"
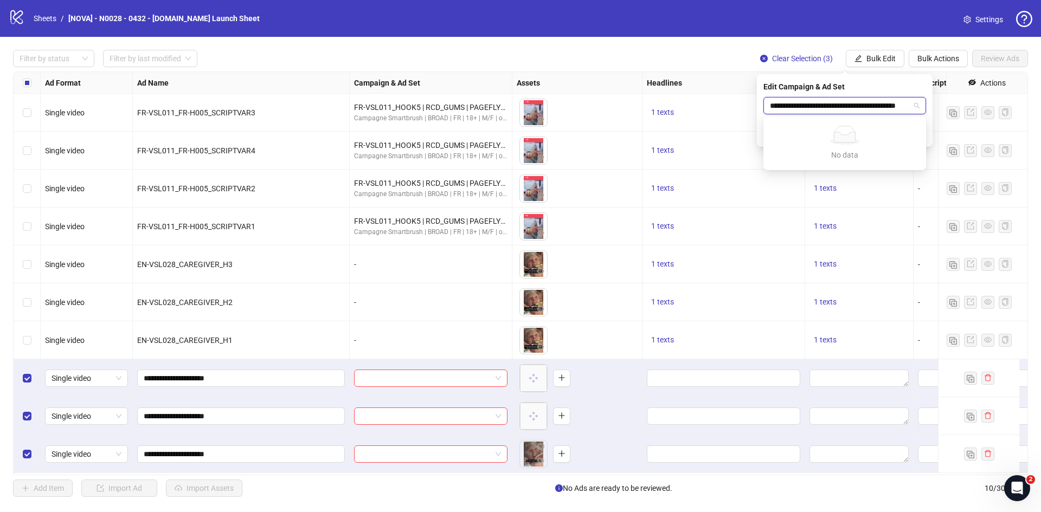
scroll to position [0, 39]
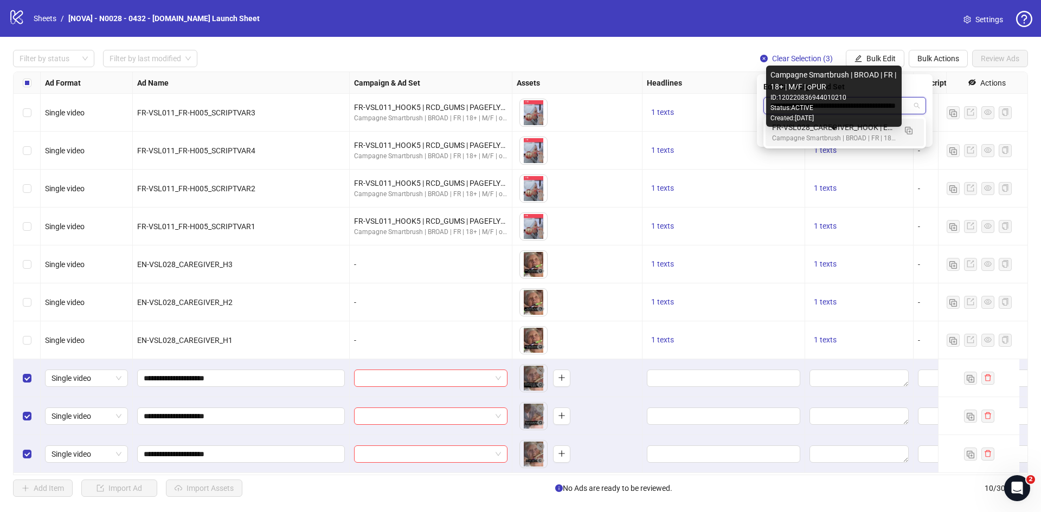
click at [820, 129] on div "FR-VSL028_CAREGIVER_HOOK | ELDERLY | FNL | VSL" at bounding box center [834, 127] width 124 height 12
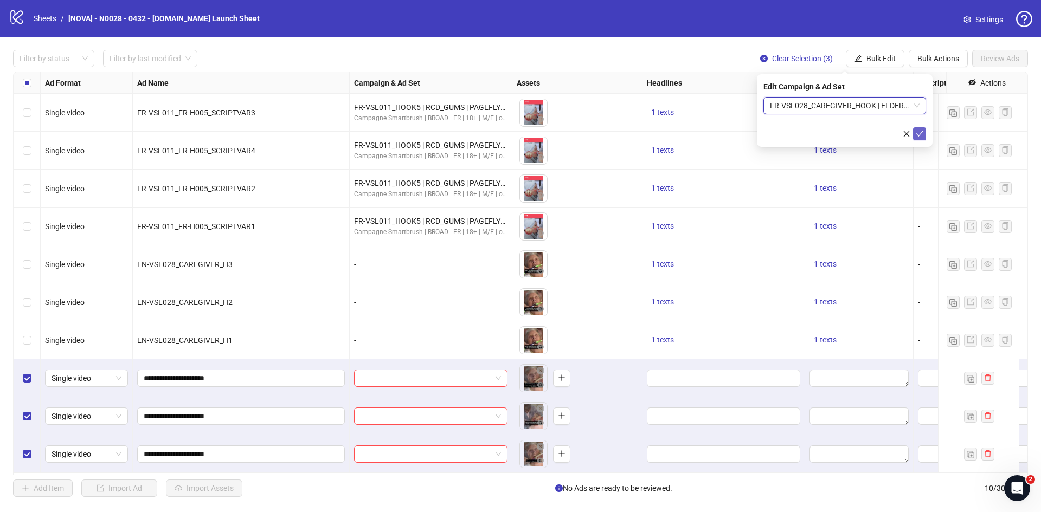
click at [918, 131] on icon "check" at bounding box center [920, 134] width 8 height 8
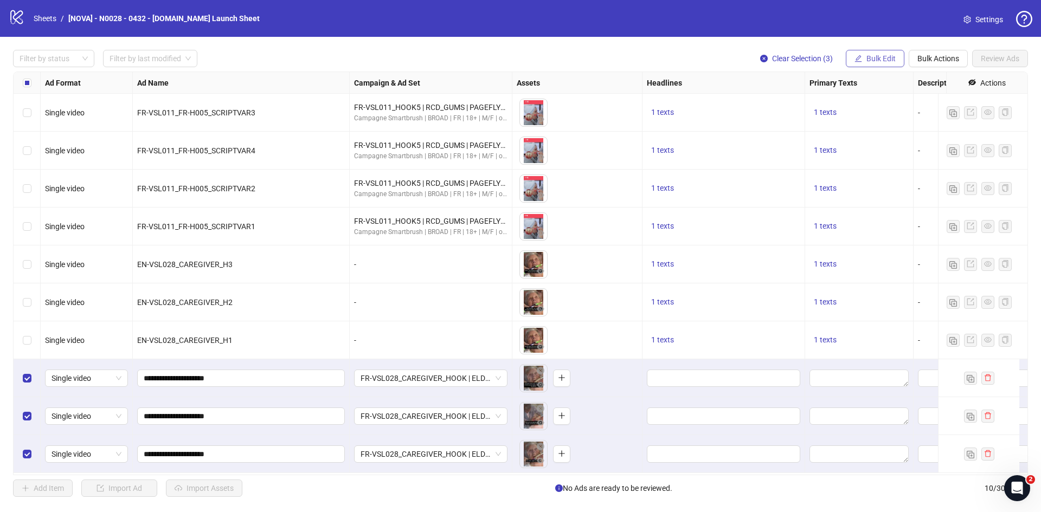
click at [864, 59] on button "Bulk Edit" at bounding box center [875, 58] width 59 height 17
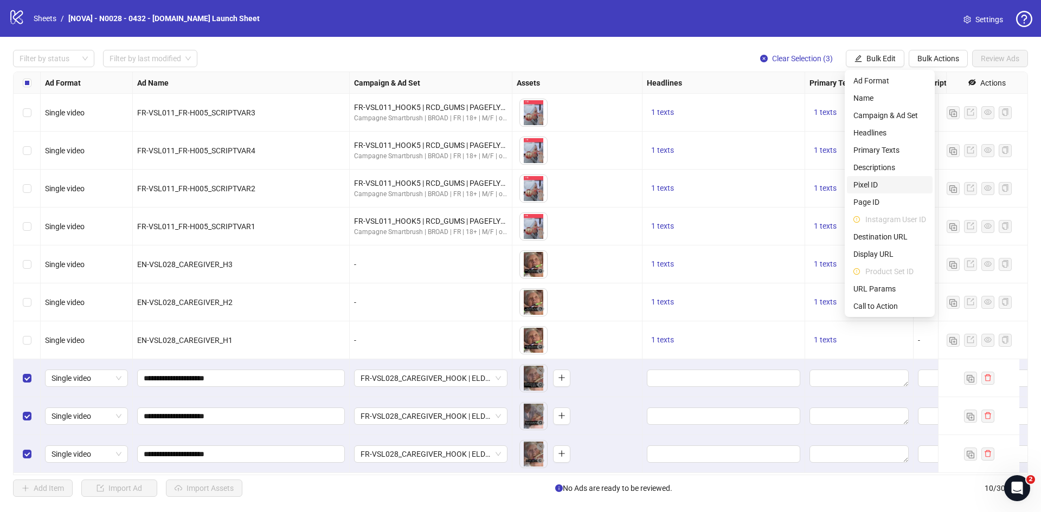
click at [874, 185] on span "Pixel ID" at bounding box center [890, 185] width 73 height 12
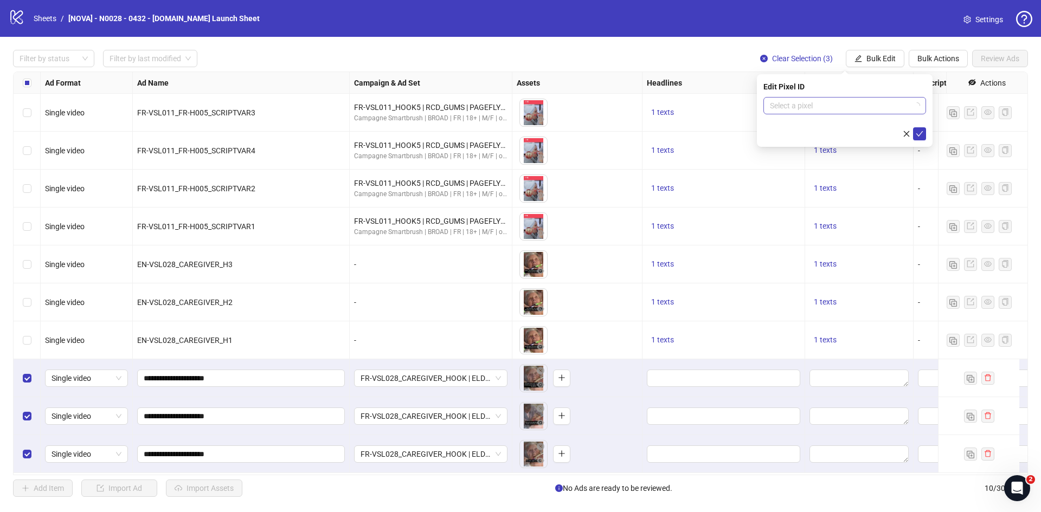
click at [825, 104] on input "search" at bounding box center [840, 106] width 140 height 16
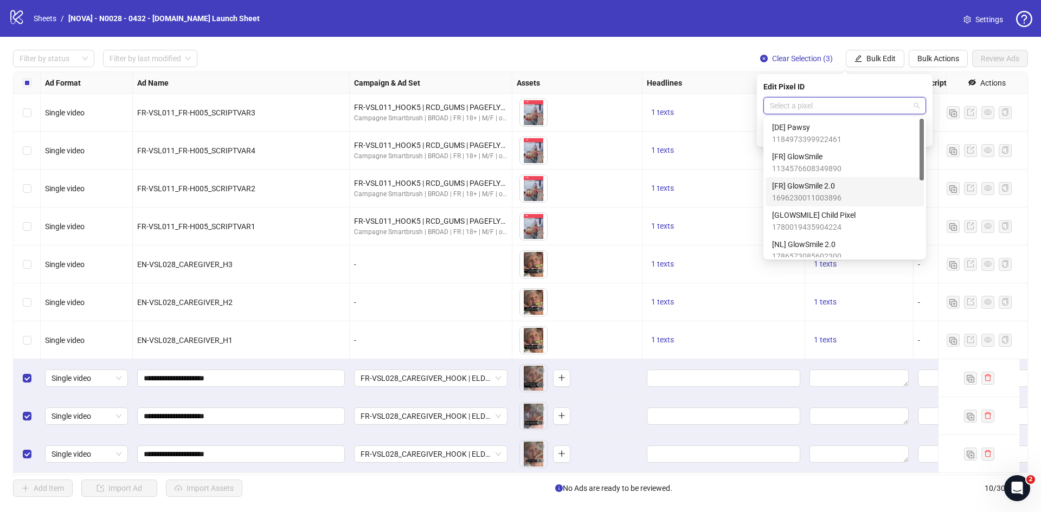
click at [829, 190] on span "[FR] GlowSmile 2.0" at bounding box center [806, 186] width 69 height 12
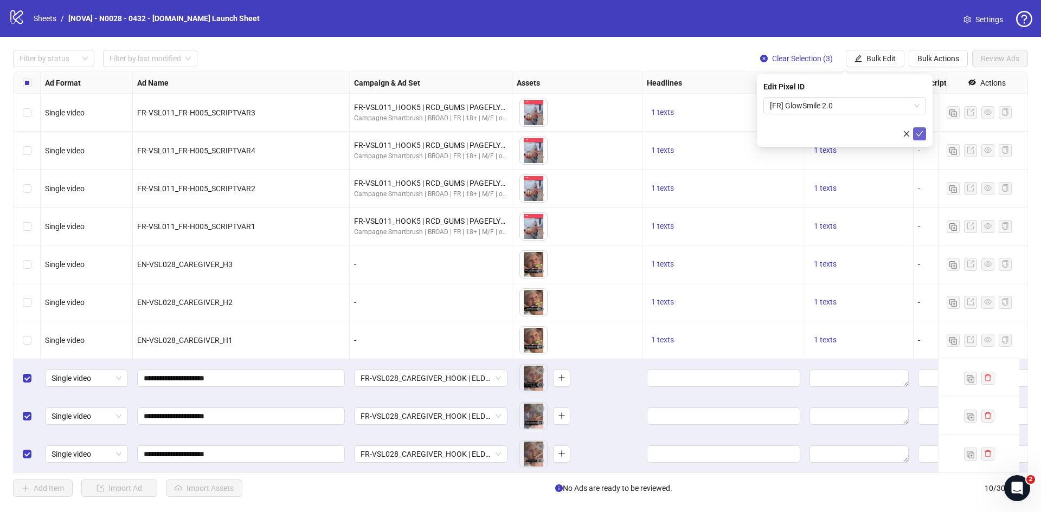
click at [919, 133] on icon "check" at bounding box center [920, 134] width 8 height 8
click at [874, 54] on span "Bulk Edit" at bounding box center [881, 58] width 29 height 9
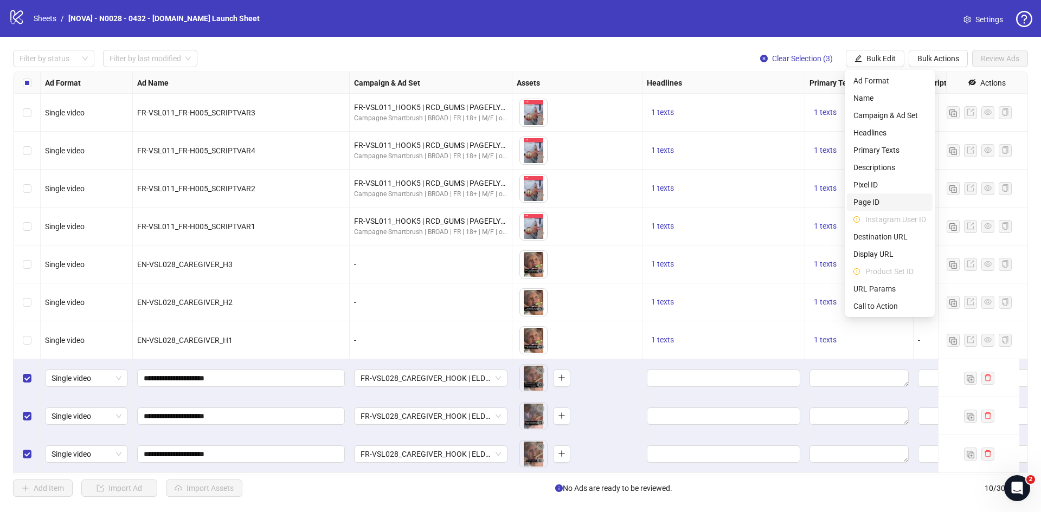
click at [870, 197] on span "Page ID" at bounding box center [890, 202] width 73 height 12
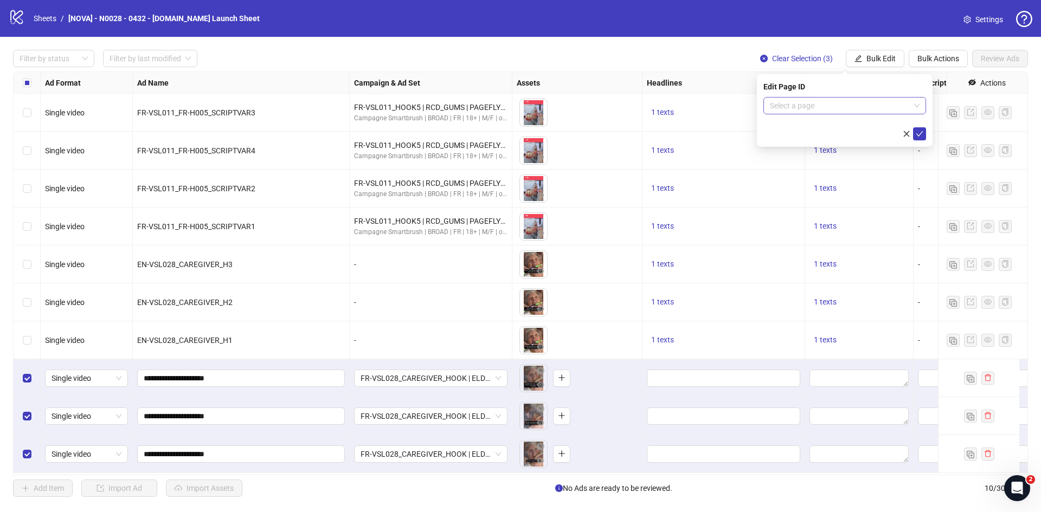
click at [825, 107] on input "search" at bounding box center [840, 106] width 140 height 16
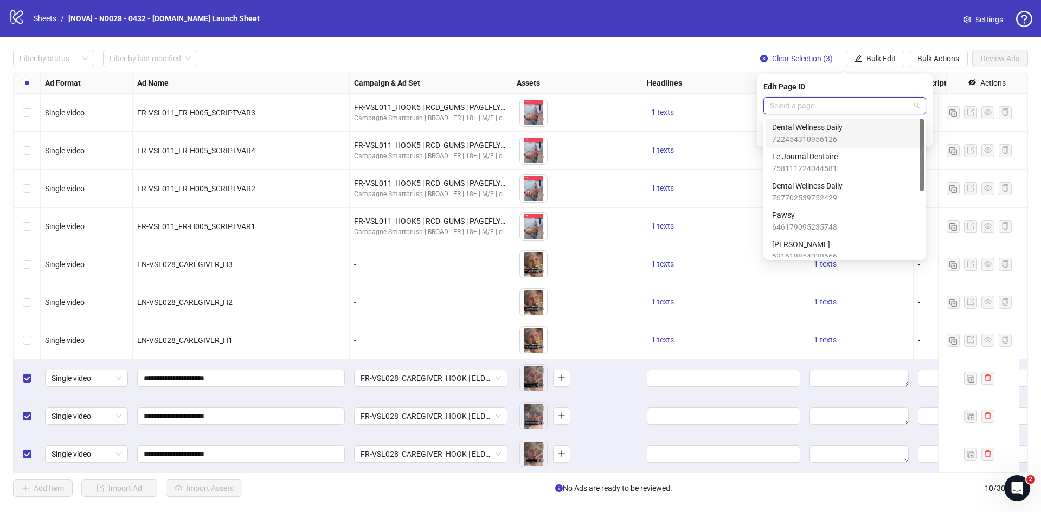
click at [828, 156] on span "Le Journal Dentaire" at bounding box center [805, 157] width 66 height 12
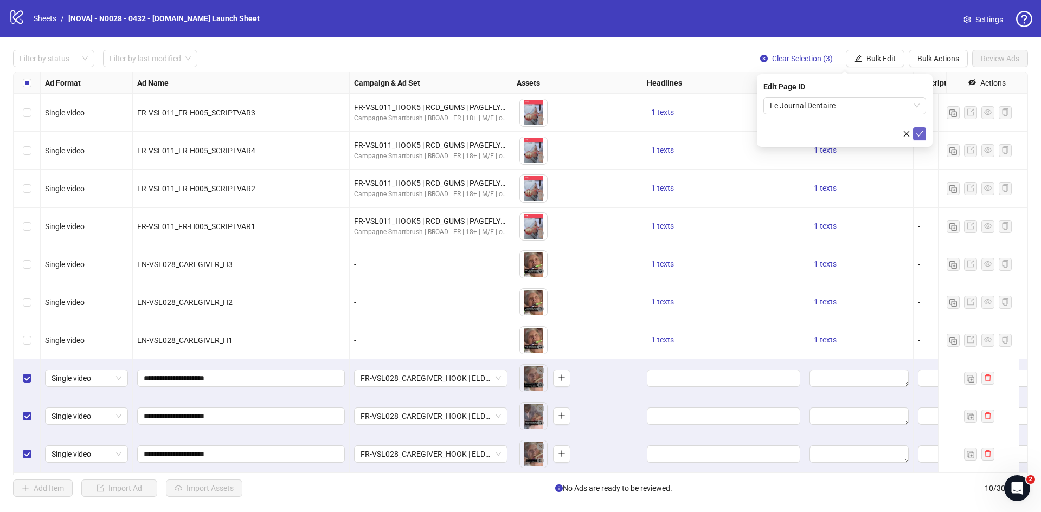
click at [922, 137] on span "submit" at bounding box center [920, 134] width 8 height 9
click at [884, 58] on span "Bulk Edit" at bounding box center [881, 58] width 29 height 9
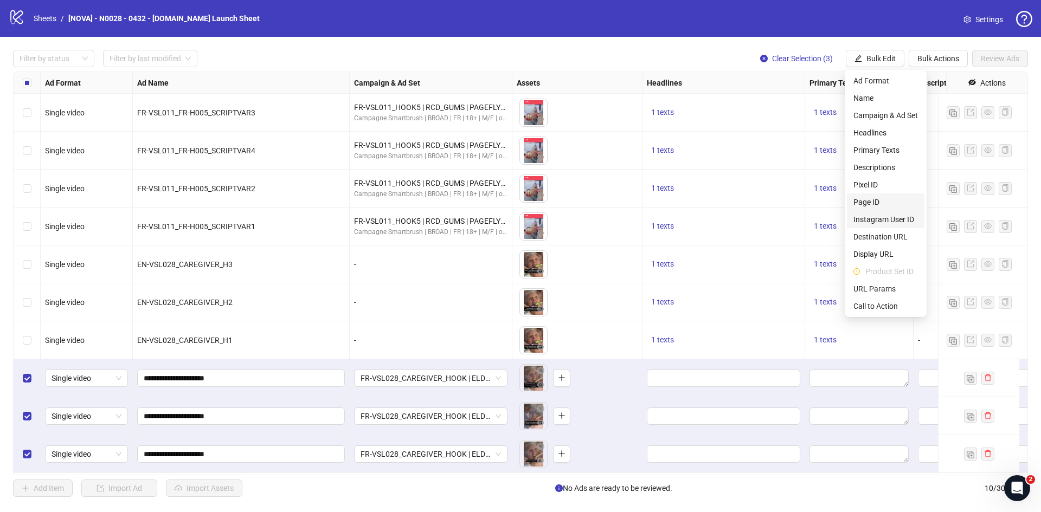
click at [883, 219] on span "Instagram User ID" at bounding box center [886, 220] width 65 height 12
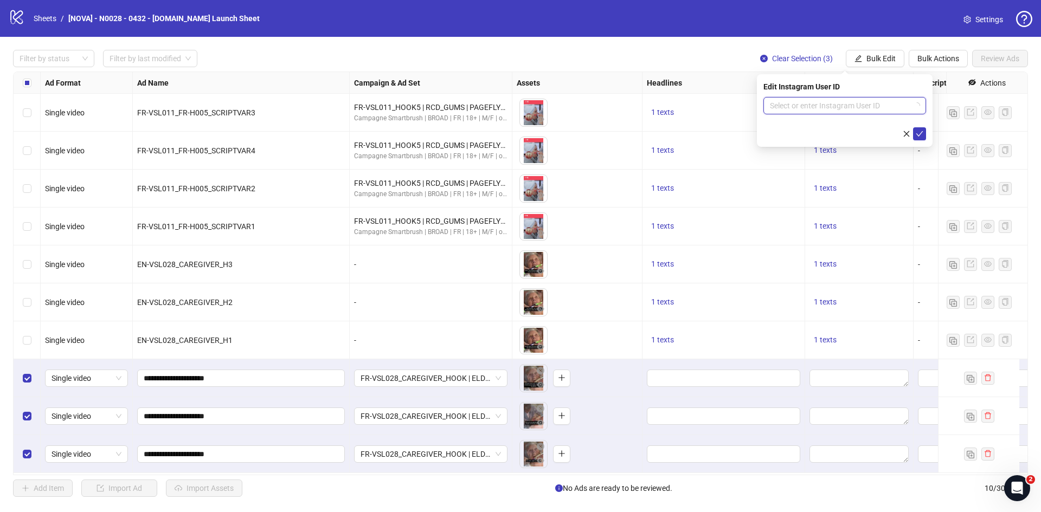
click at [813, 112] on input "search" at bounding box center [840, 106] width 140 height 16
click at [797, 130] on div "Use Facebook Page" at bounding box center [844, 127] width 145 height 12
click at [922, 133] on icon "check" at bounding box center [920, 134] width 8 height 8
click at [881, 57] on span "Bulk Edit" at bounding box center [881, 58] width 29 height 9
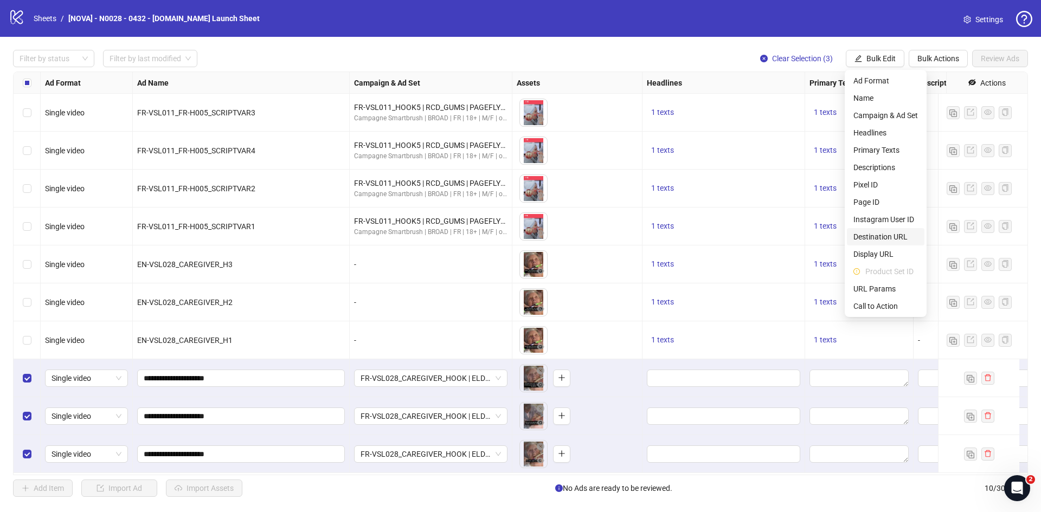
click at [881, 237] on span "Destination URL" at bounding box center [886, 237] width 65 height 12
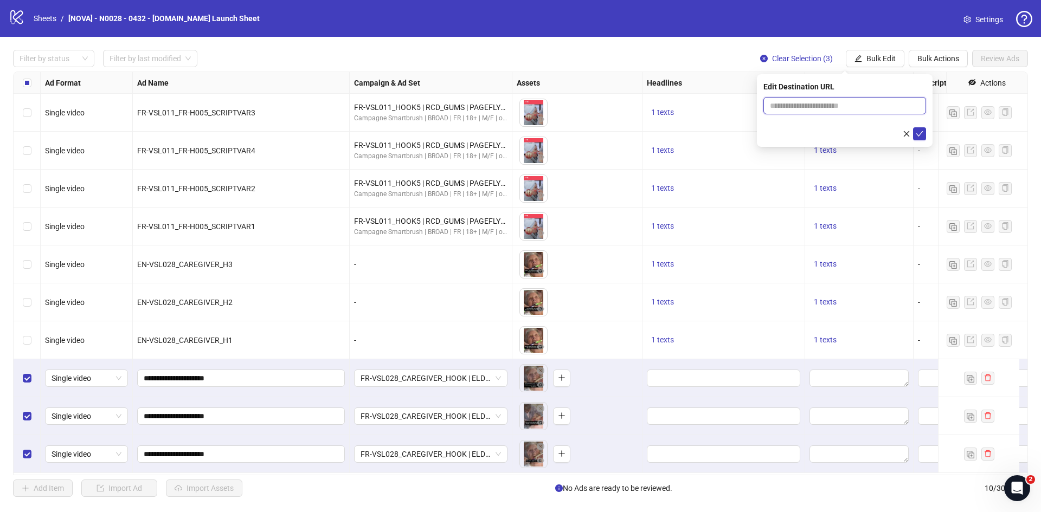
click at [840, 107] on input "text" at bounding box center [840, 106] width 141 height 12
drag, startPoint x: 840, startPoint y: 111, endPoint x: 848, endPoint y: 110, distance: 8.7
click at [840, 111] on input "text" at bounding box center [840, 106] width 141 height 12
paste input "**********"
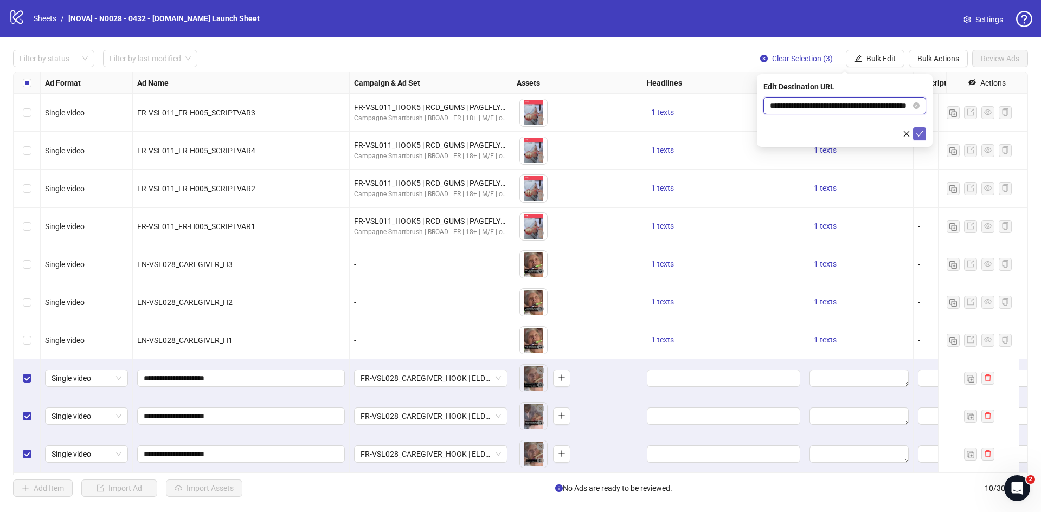
type input "**********"
click at [920, 129] on form "**********" at bounding box center [845, 118] width 163 height 43
click at [920, 130] on icon "check" at bounding box center [920, 134] width 8 height 8
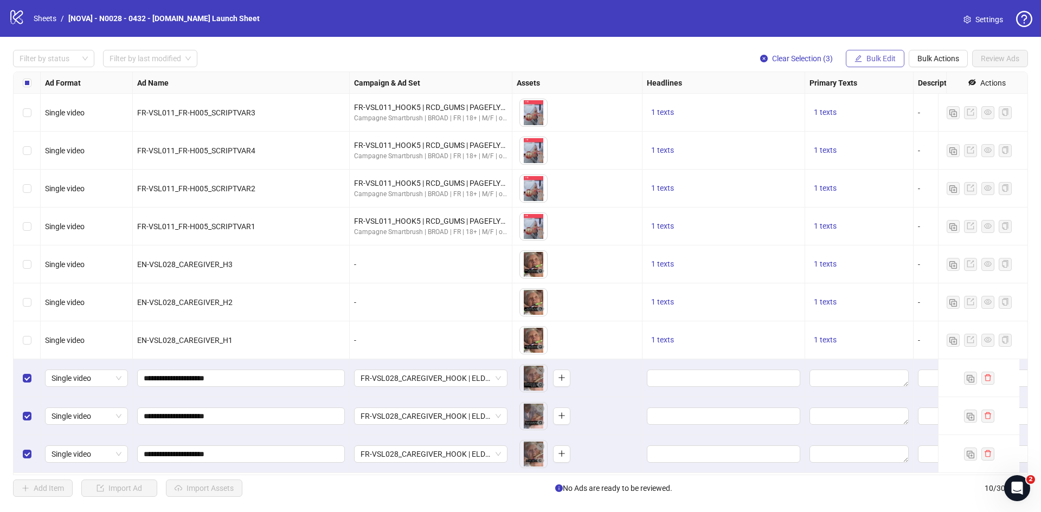
click at [876, 61] on span "Bulk Edit" at bounding box center [881, 58] width 29 height 9
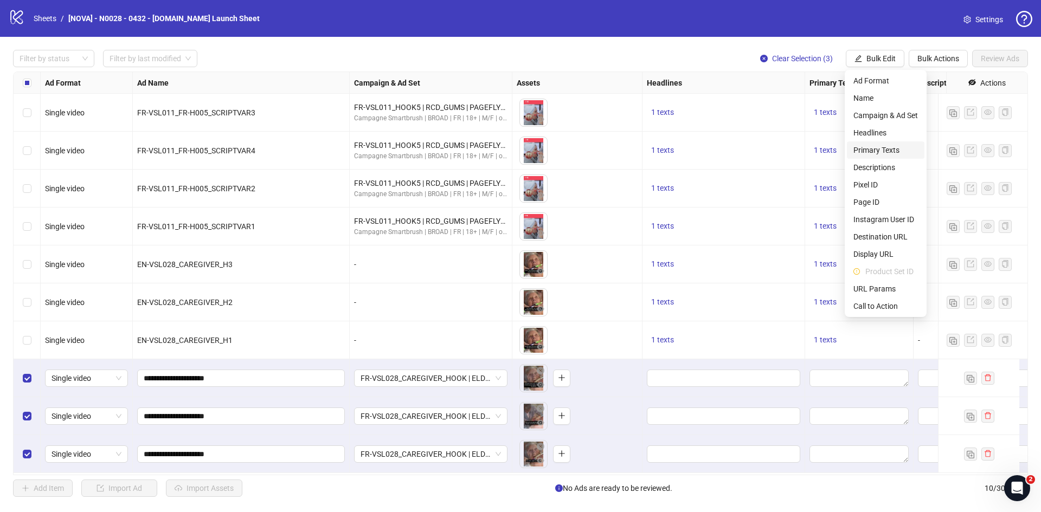
click at [887, 150] on span "Primary Texts" at bounding box center [886, 150] width 65 height 12
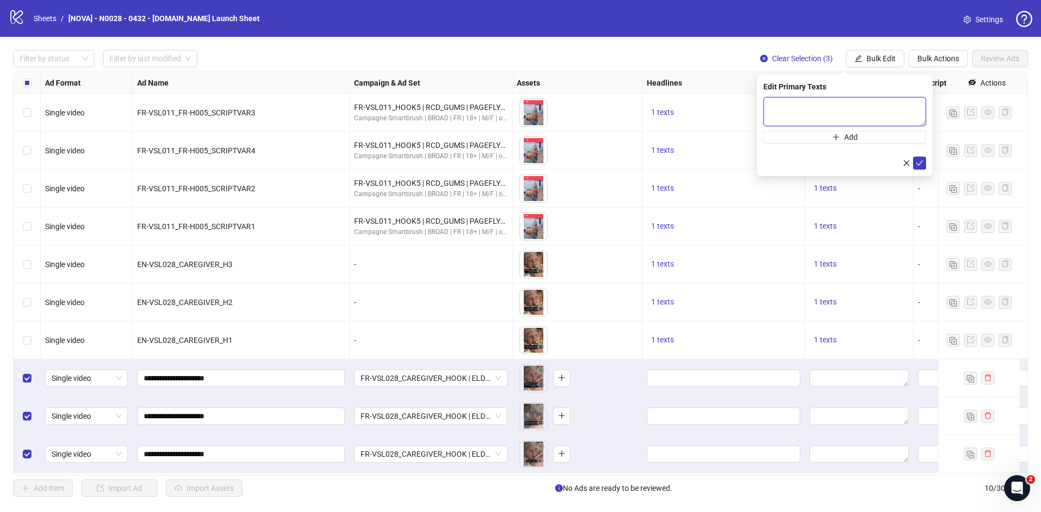
click at [840, 118] on textarea at bounding box center [845, 111] width 163 height 29
paste textarea "**********"
type textarea "**********"
click at [918, 165] on icon "check" at bounding box center [920, 163] width 8 height 8
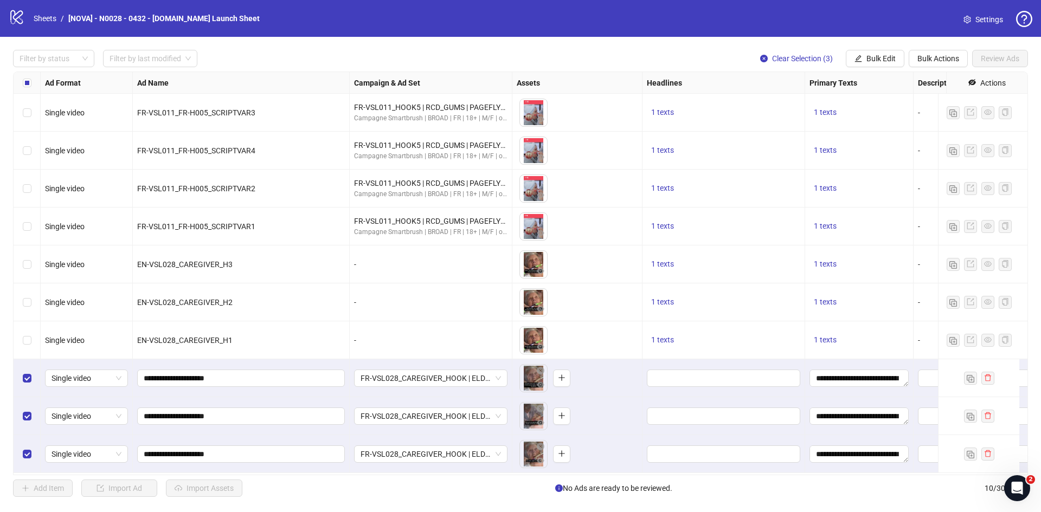
click at [855, 68] on div "Filter by status Filter by last modified Clear Selection (3) Bulk Edit Bulk Act…" at bounding box center [520, 273] width 1041 height 473
click at [865, 60] on button "Bulk Edit" at bounding box center [875, 58] width 59 height 17
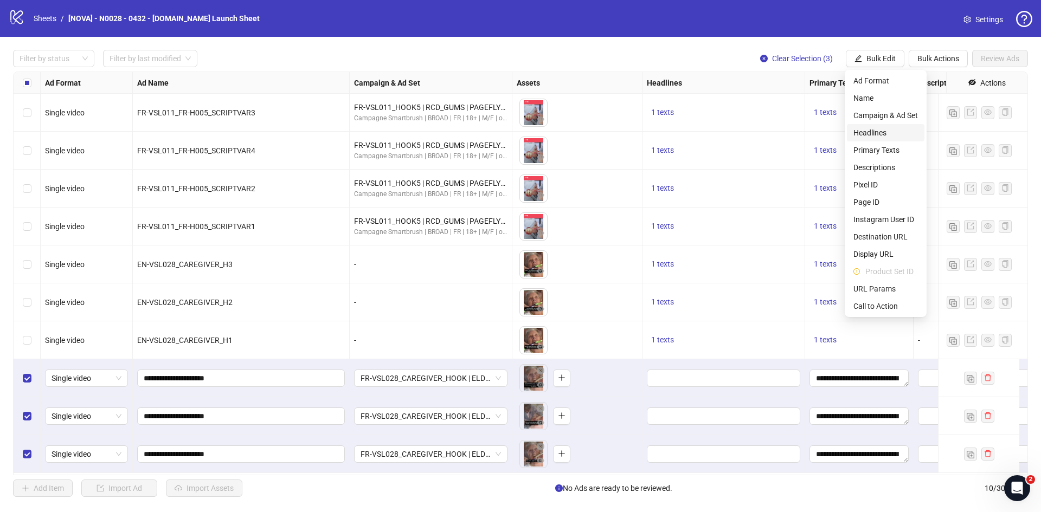
click at [887, 132] on span "Headlines" at bounding box center [886, 133] width 65 height 12
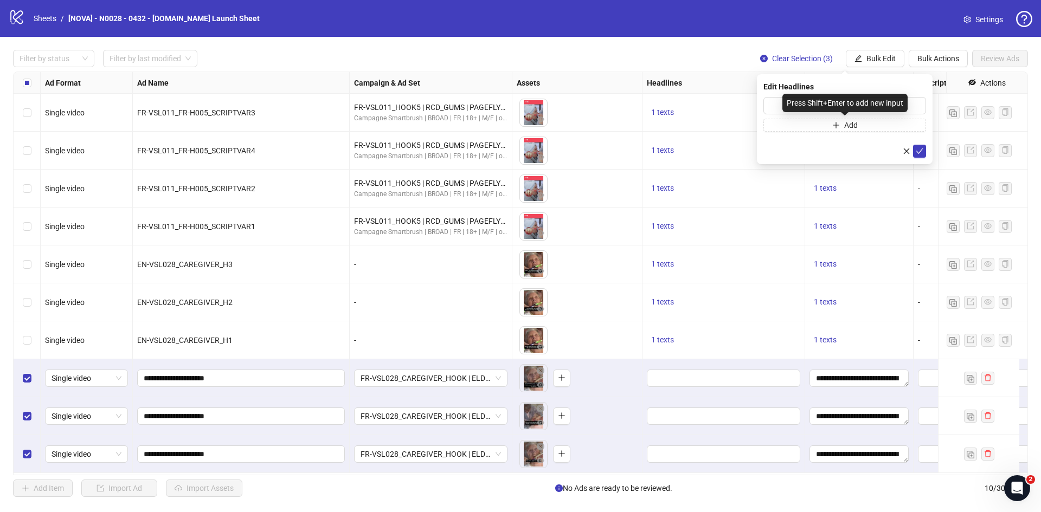
click at [865, 102] on div "Press Shift+Enter to add new input" at bounding box center [845, 103] width 125 height 18
click at [918, 102] on input "text" at bounding box center [845, 105] width 163 height 17
paste input "**********"
type input "**********"
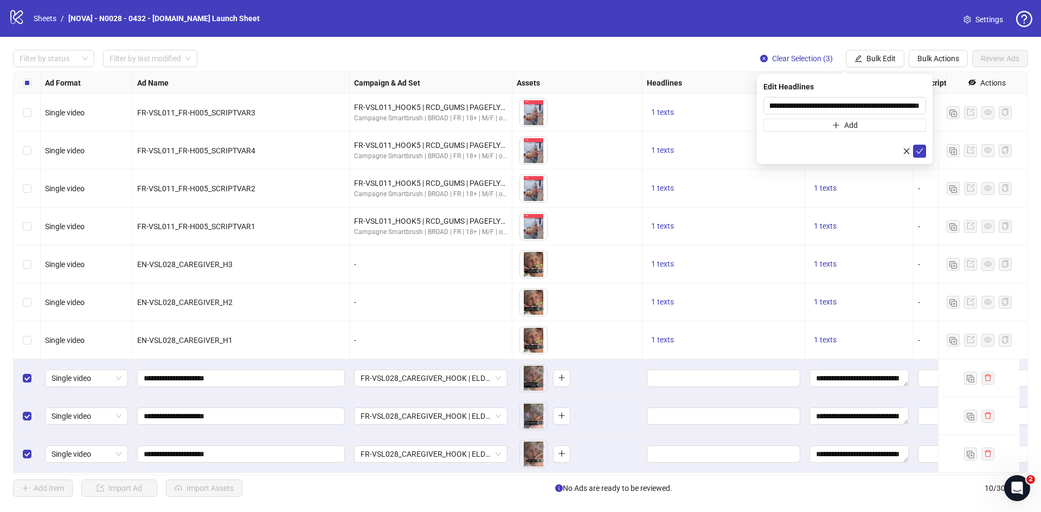
click at [927, 155] on div "**********" at bounding box center [845, 119] width 176 height 90
click at [925, 150] on button "submit" at bounding box center [919, 151] width 13 height 13
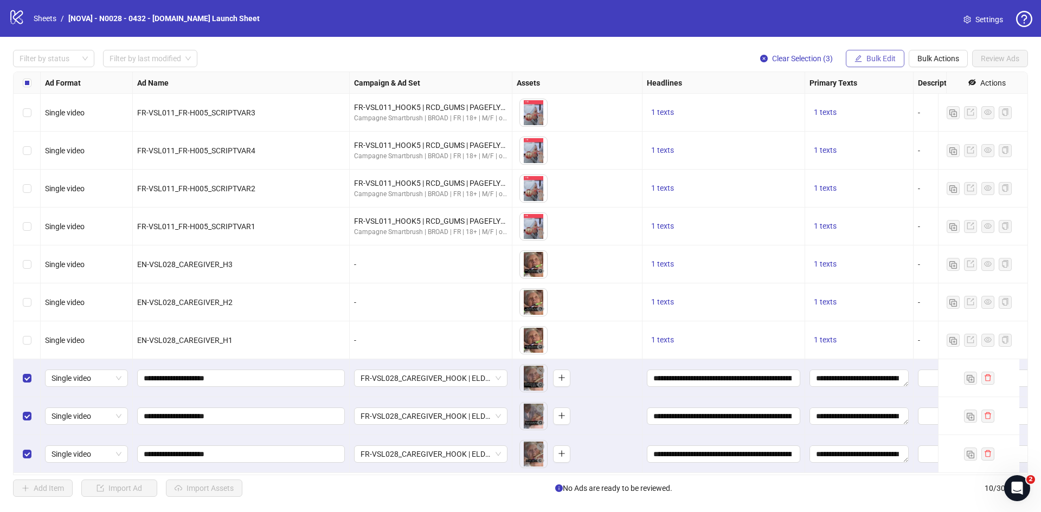
click at [879, 53] on button "Bulk Edit" at bounding box center [875, 58] width 59 height 17
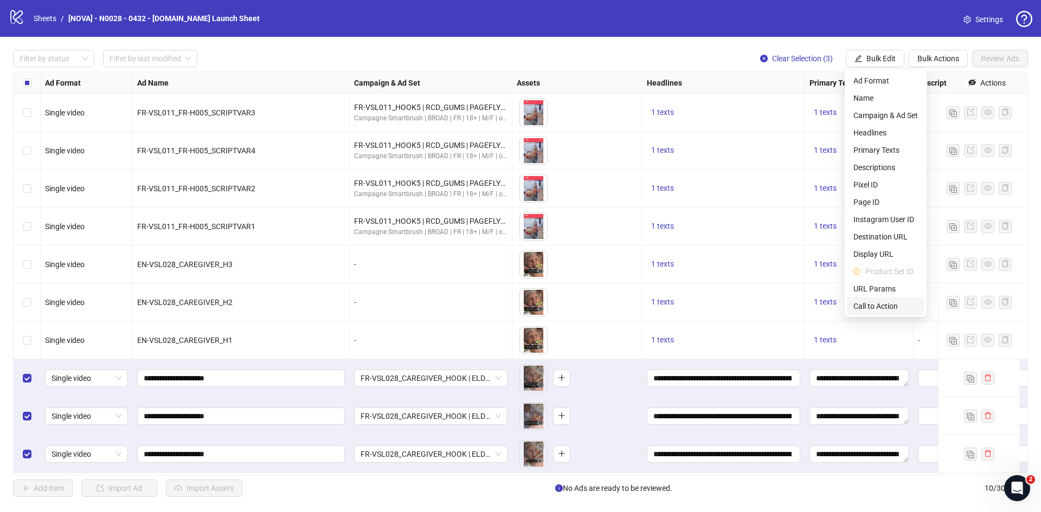
click at [875, 301] on span "Call to Action" at bounding box center [886, 306] width 65 height 12
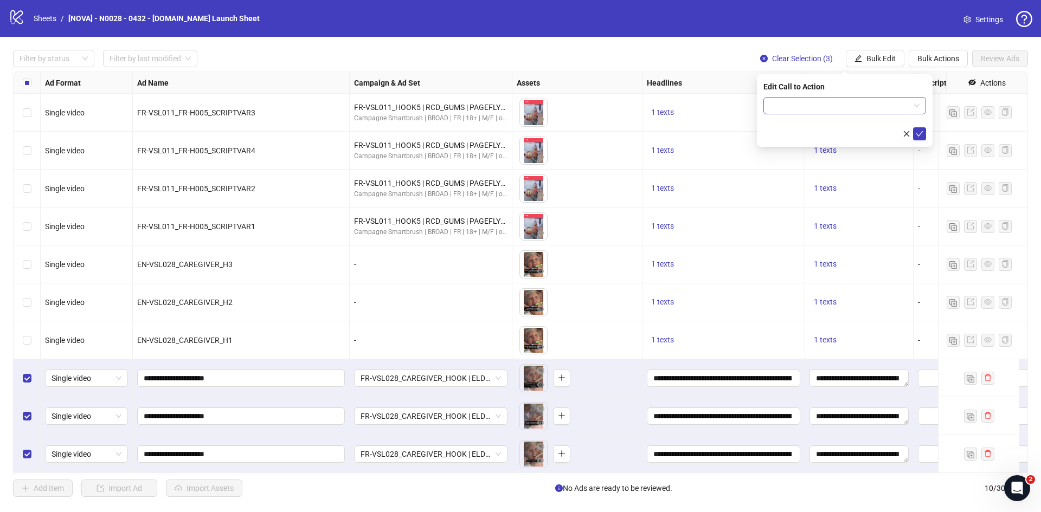
click at [834, 109] on input "search" at bounding box center [840, 106] width 140 height 16
type input "****"
click at [819, 128] on div "Learn more" at bounding box center [844, 127] width 145 height 12
click at [918, 136] on icon "check" at bounding box center [920, 134] width 8 height 8
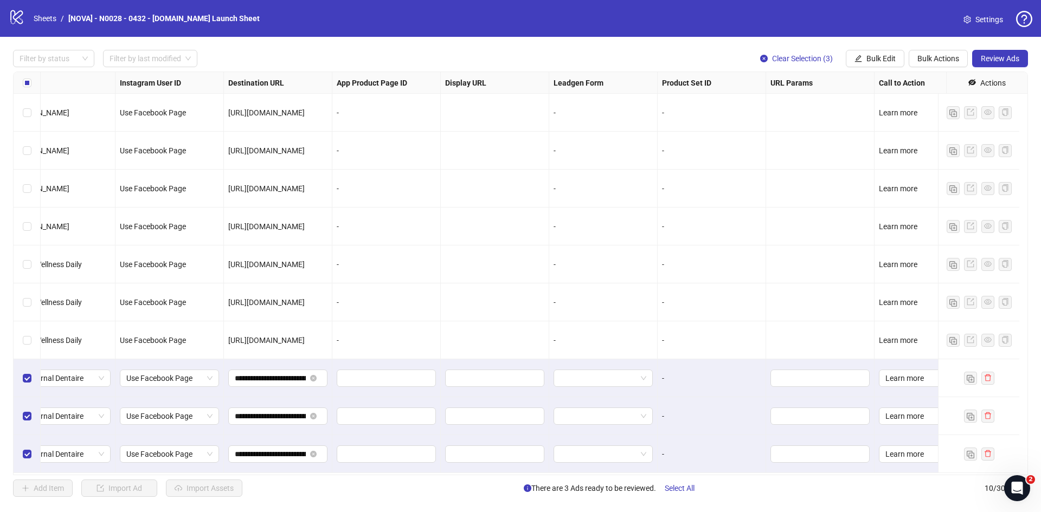
scroll to position [7, 1201]
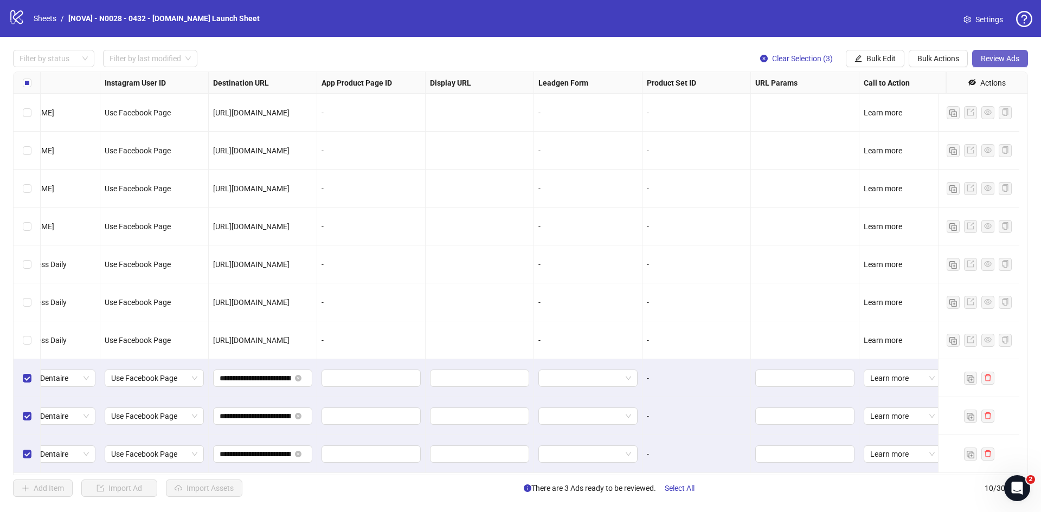
click at [1010, 56] on span "Review Ads" at bounding box center [1000, 58] width 39 height 9
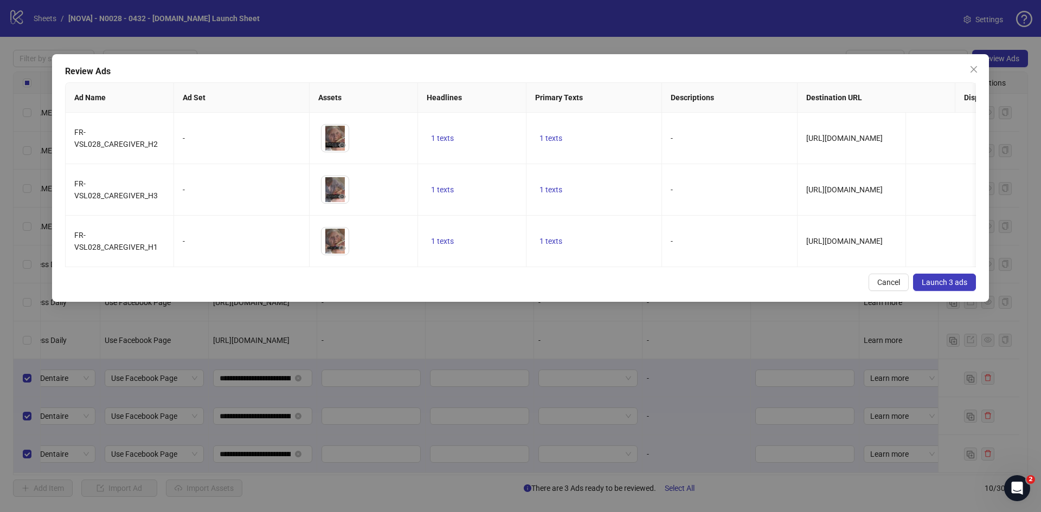
click at [957, 287] on span "Launch 3 ads" at bounding box center [945, 282] width 46 height 9
